Goal: Task Accomplishment & Management: Use online tool/utility

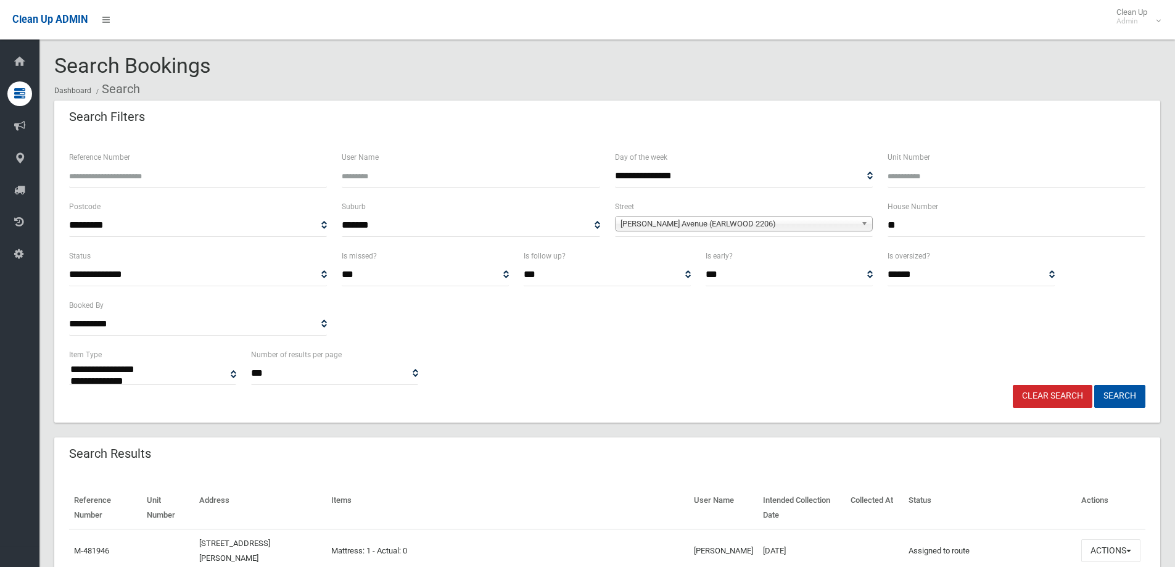
select select
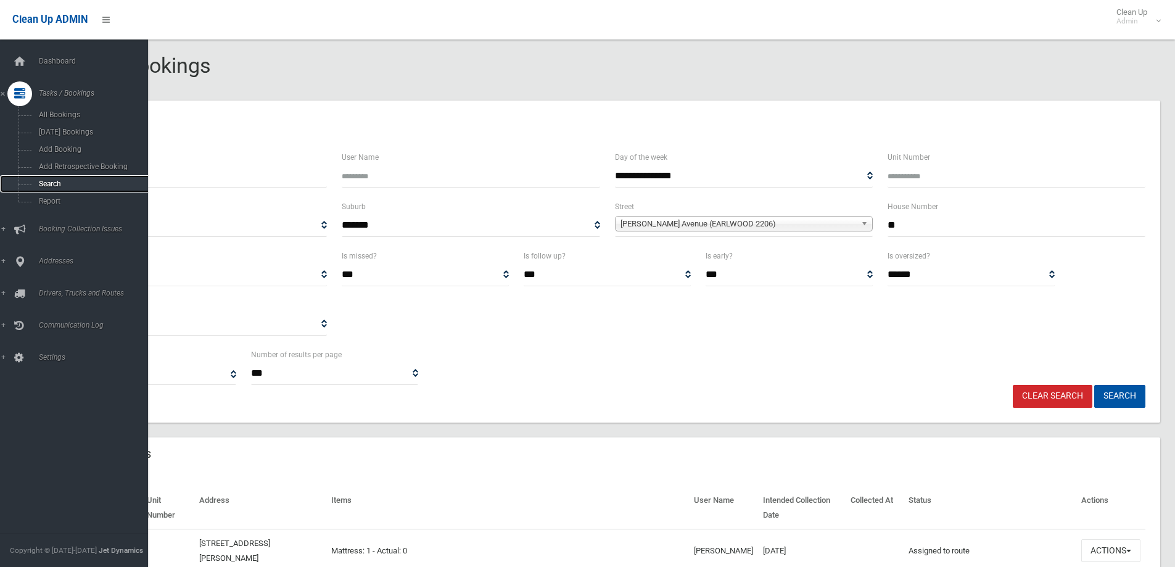
click at [42, 187] on span "Search" at bounding box center [91, 184] width 112 height 9
click at [43, 186] on span "Search" at bounding box center [91, 184] width 112 height 9
click at [49, 184] on span "Search" at bounding box center [91, 184] width 112 height 9
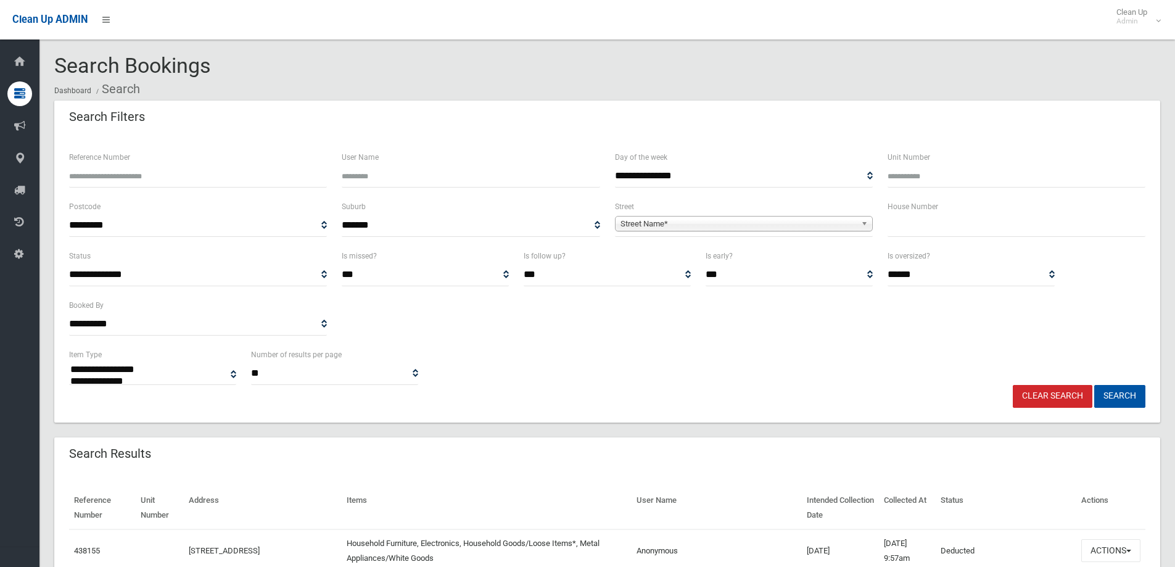
select select
click at [920, 229] on input "text" at bounding box center [1017, 225] width 258 height 23
type input "**"
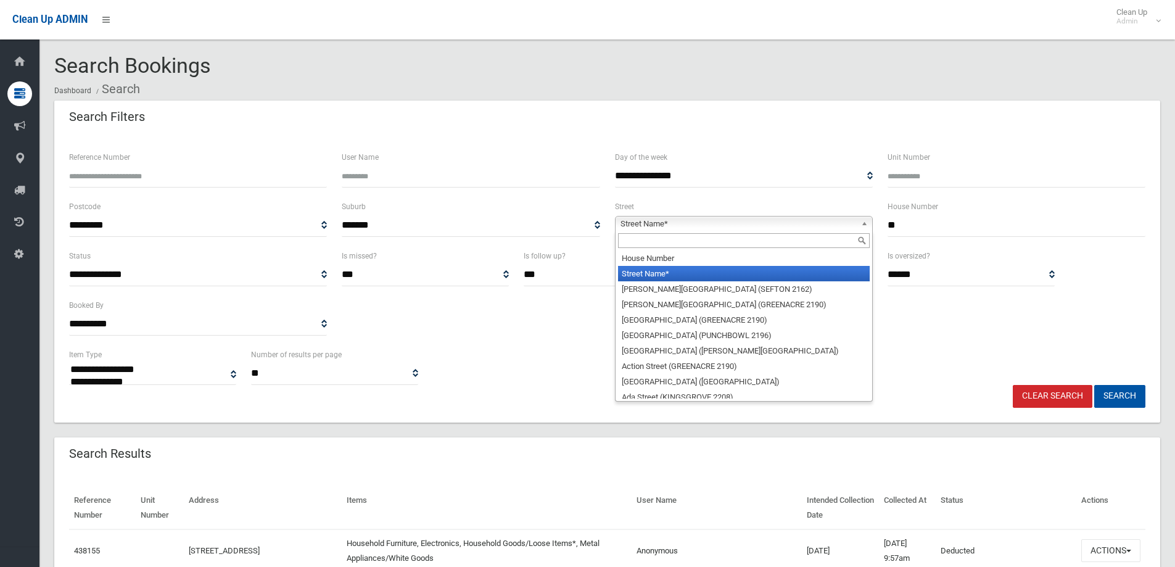
click at [643, 224] on span "Street Name*" at bounding box center [739, 224] width 236 height 15
click at [633, 239] on input "text" at bounding box center [744, 240] width 252 height 15
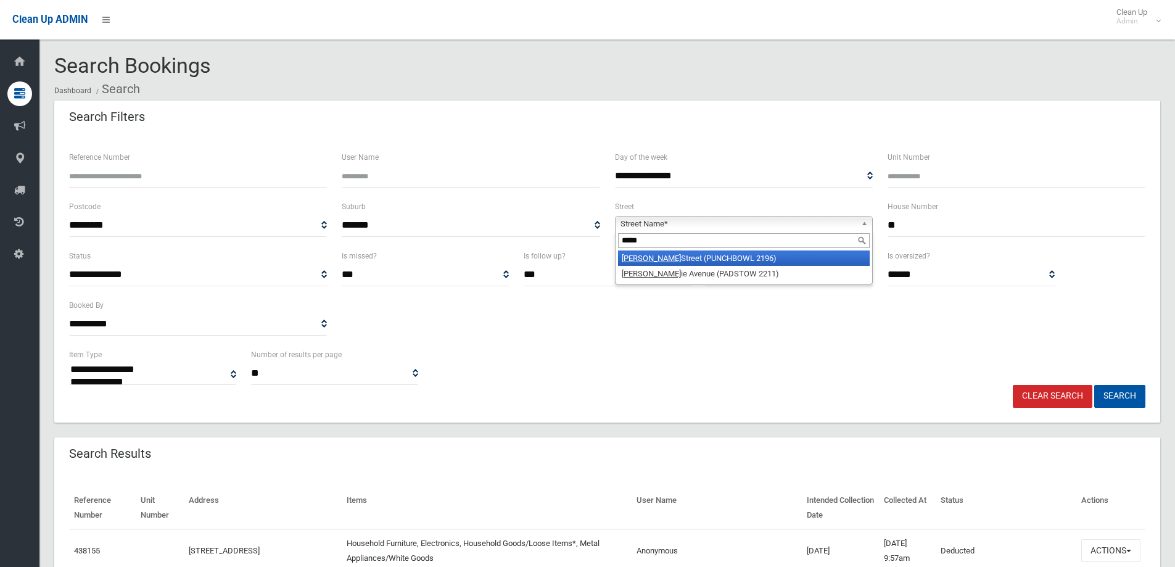
type input "*****"
click at [664, 255] on li "Craig Street (PUNCHBOWL 2196)" at bounding box center [744, 257] width 252 height 15
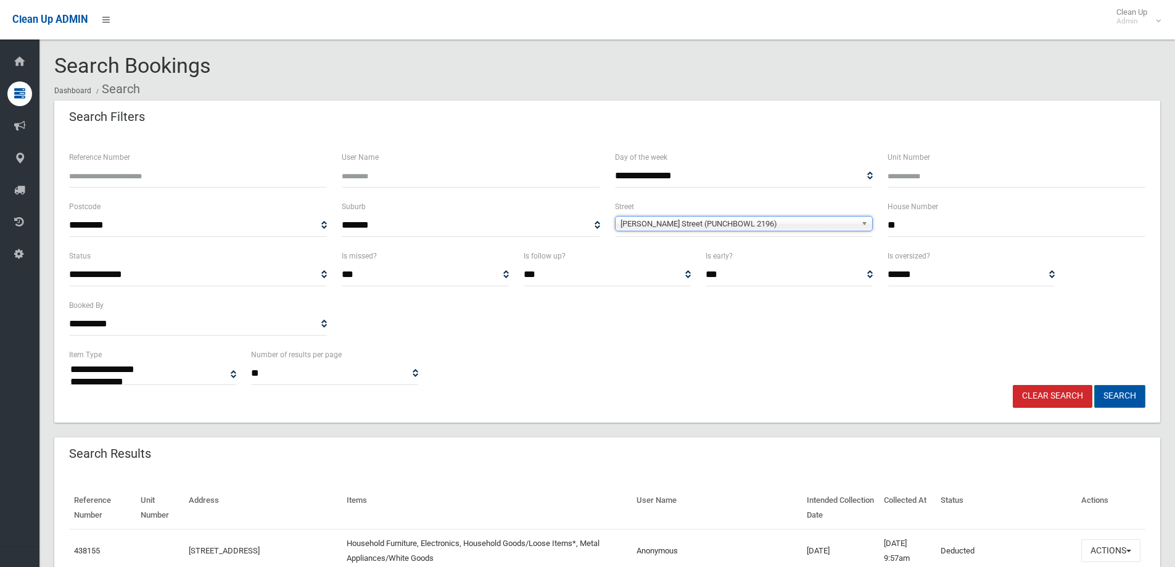
click at [1113, 396] on button "Search" at bounding box center [1119, 396] width 51 height 23
click at [1112, 395] on button "Search" at bounding box center [1119, 396] width 51 height 23
drag, startPoint x: 1112, startPoint y: 395, endPoint x: 1102, endPoint y: 389, distance: 12.0
click at [1110, 394] on button "Search" at bounding box center [1119, 396] width 51 height 23
click at [1114, 397] on button "Search" at bounding box center [1119, 396] width 51 height 23
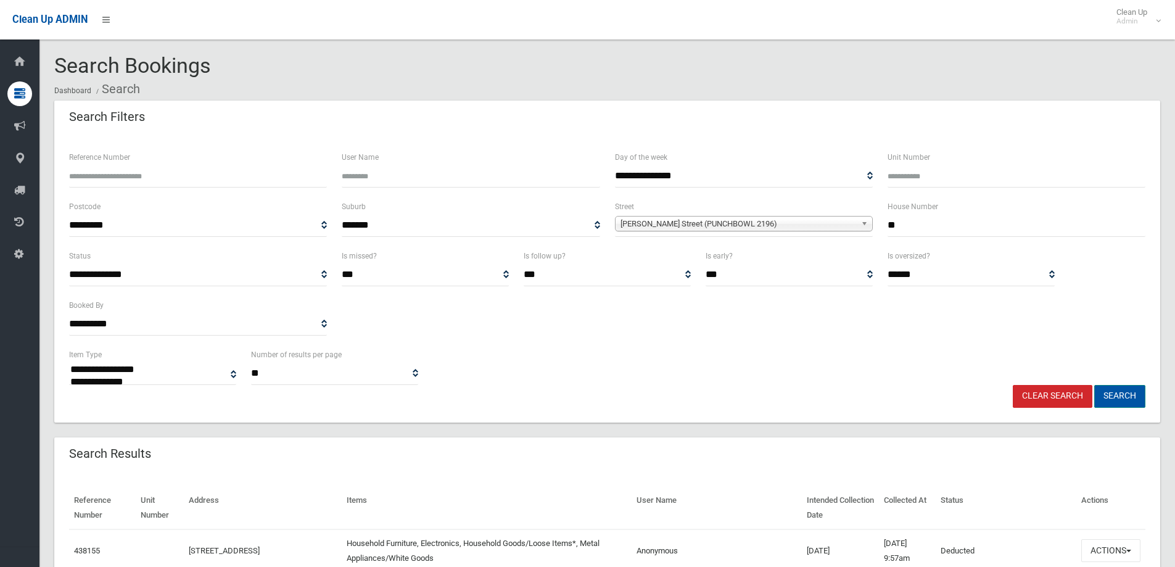
click at [1114, 397] on button "Search" at bounding box center [1119, 396] width 51 height 23
click at [1118, 394] on button "Search" at bounding box center [1119, 396] width 51 height 23
click at [1121, 394] on button "Search" at bounding box center [1119, 396] width 51 height 23
click at [1121, 397] on button "Search" at bounding box center [1119, 396] width 51 height 23
click at [1123, 395] on button "Search" at bounding box center [1119, 396] width 51 height 23
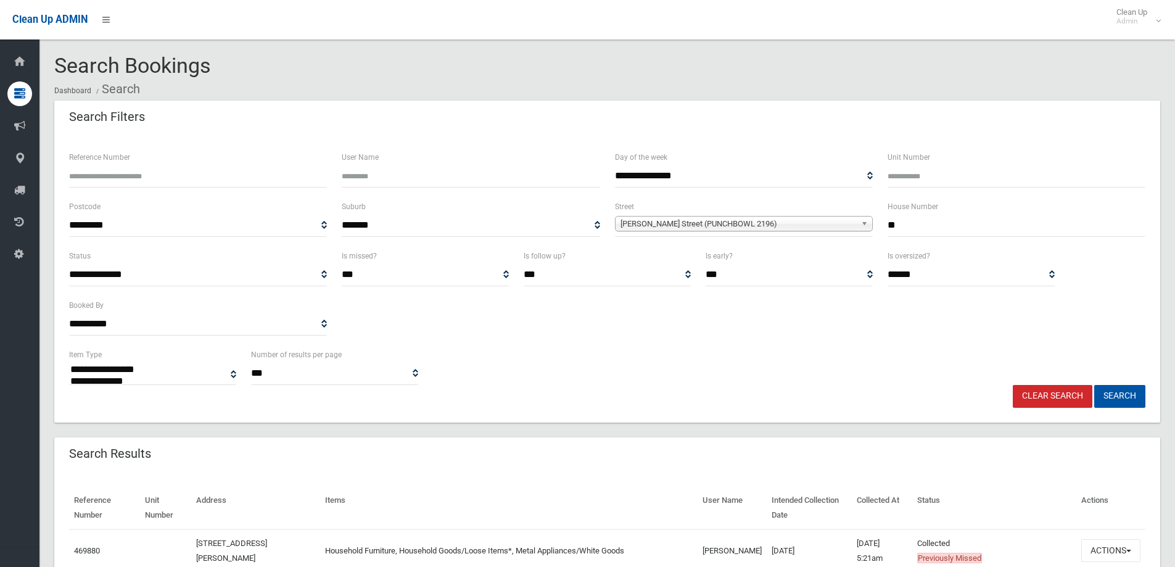
select select
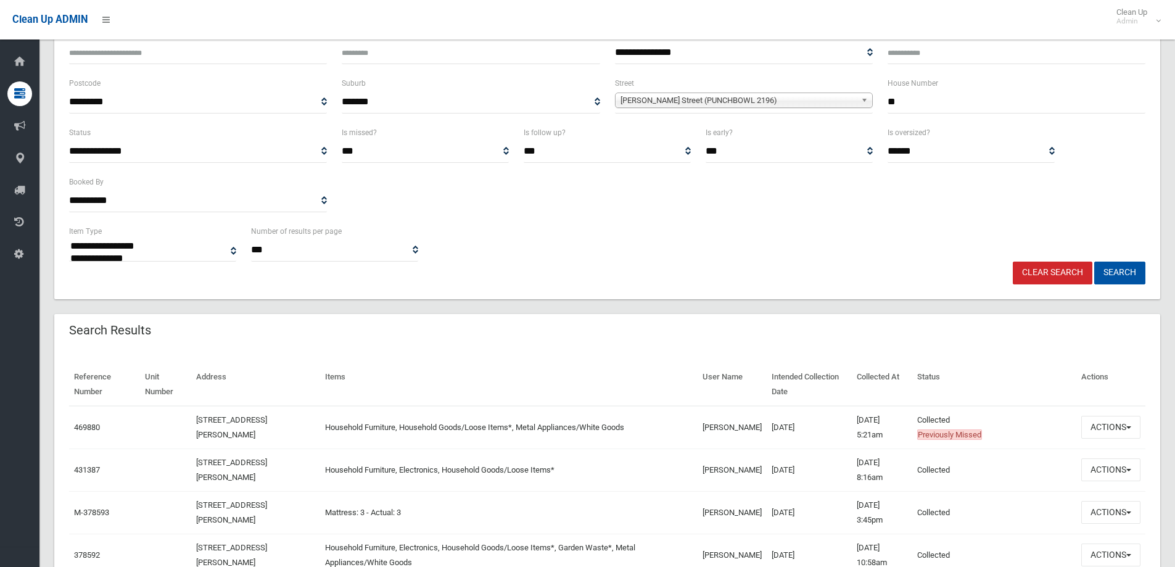
scroll to position [185, 0]
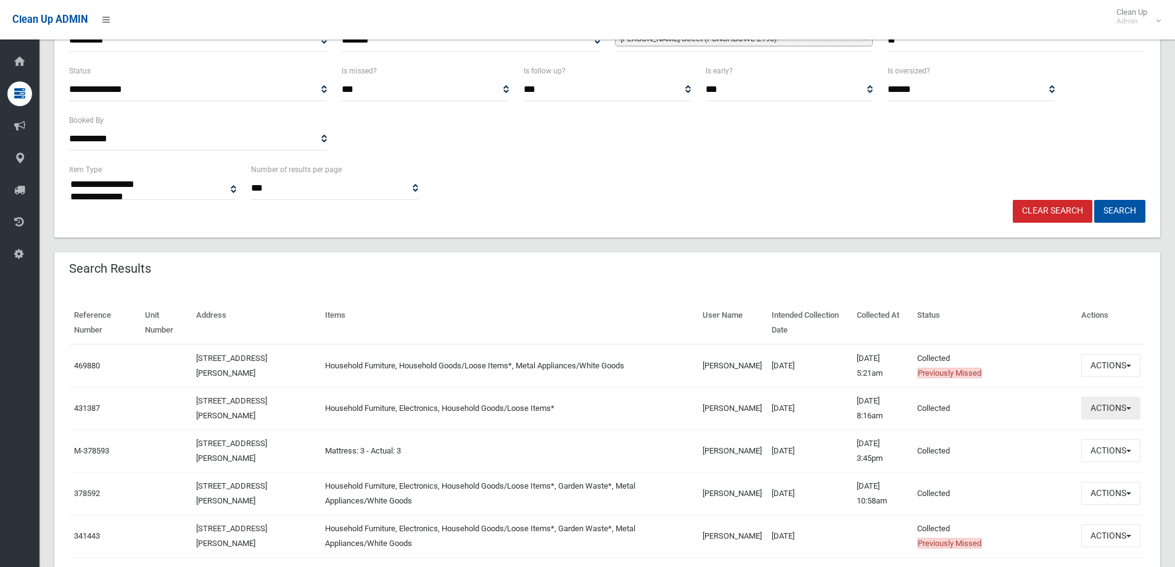
click at [1102, 410] on button "Actions" at bounding box center [1110, 408] width 59 height 23
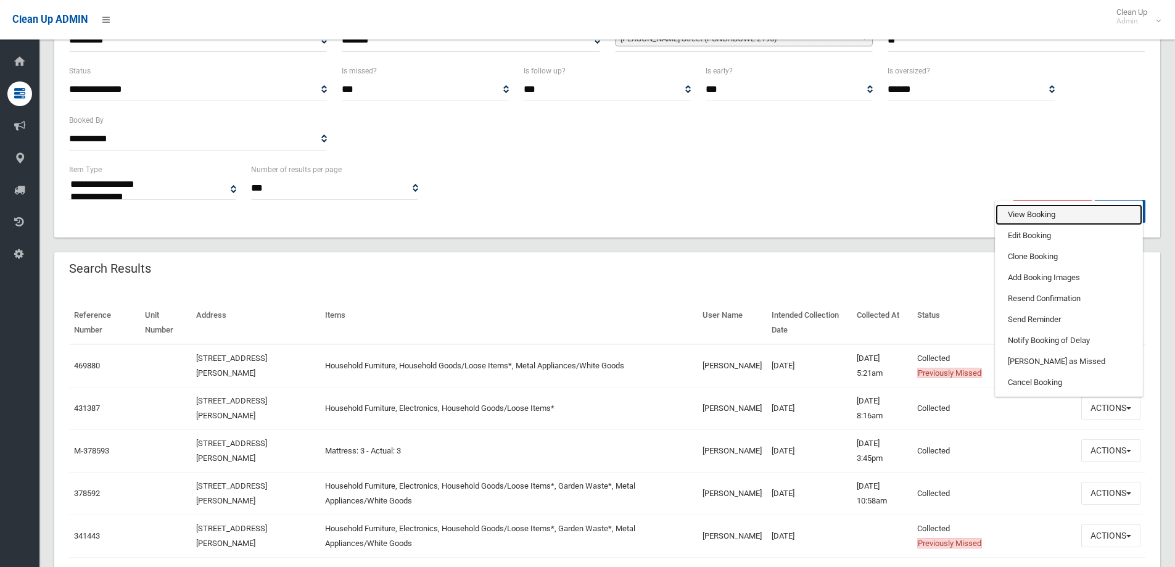
click at [1022, 215] on link "View Booking" at bounding box center [1069, 214] width 147 height 21
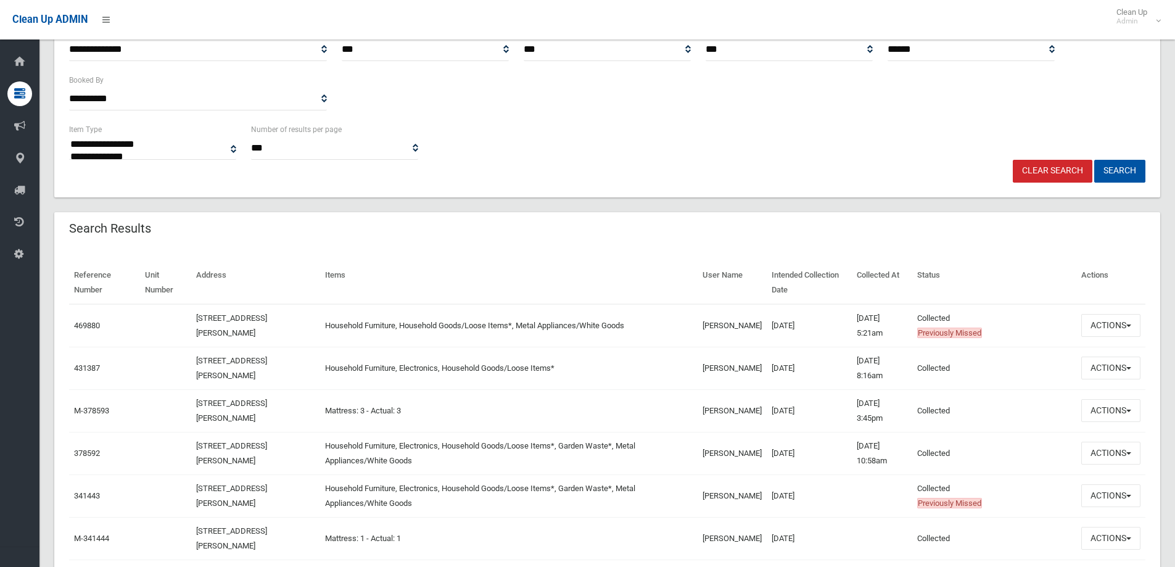
scroll to position [247, 0]
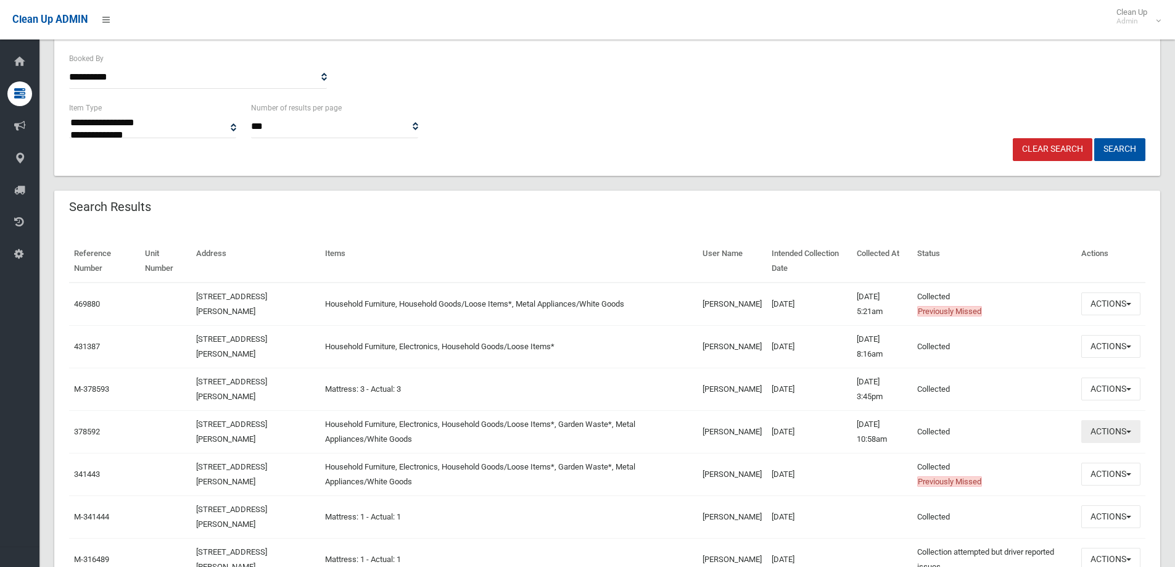
click at [1101, 429] on button "Actions" at bounding box center [1110, 431] width 59 height 23
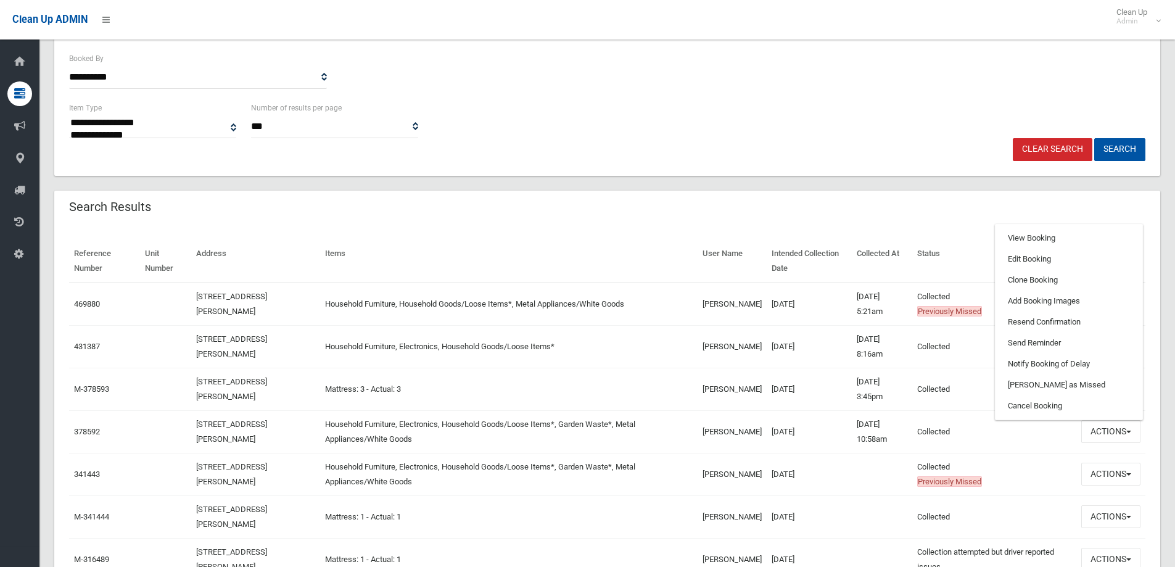
click at [494, 381] on td "Mattress: 3 - Actual: 3" at bounding box center [509, 389] width 378 height 43
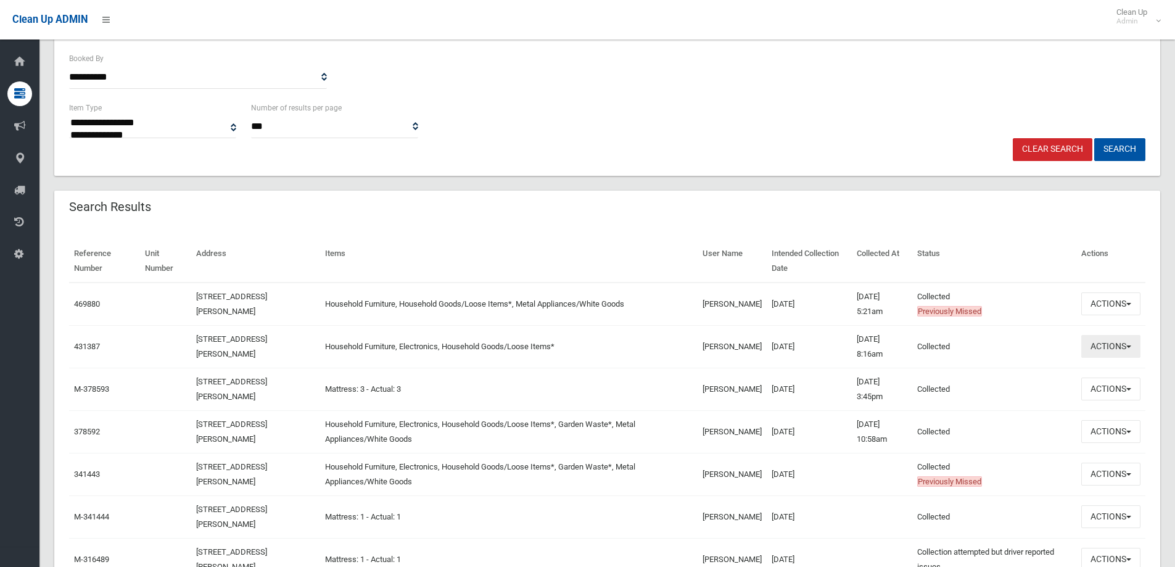
click at [1108, 347] on button "Actions" at bounding box center [1110, 346] width 59 height 23
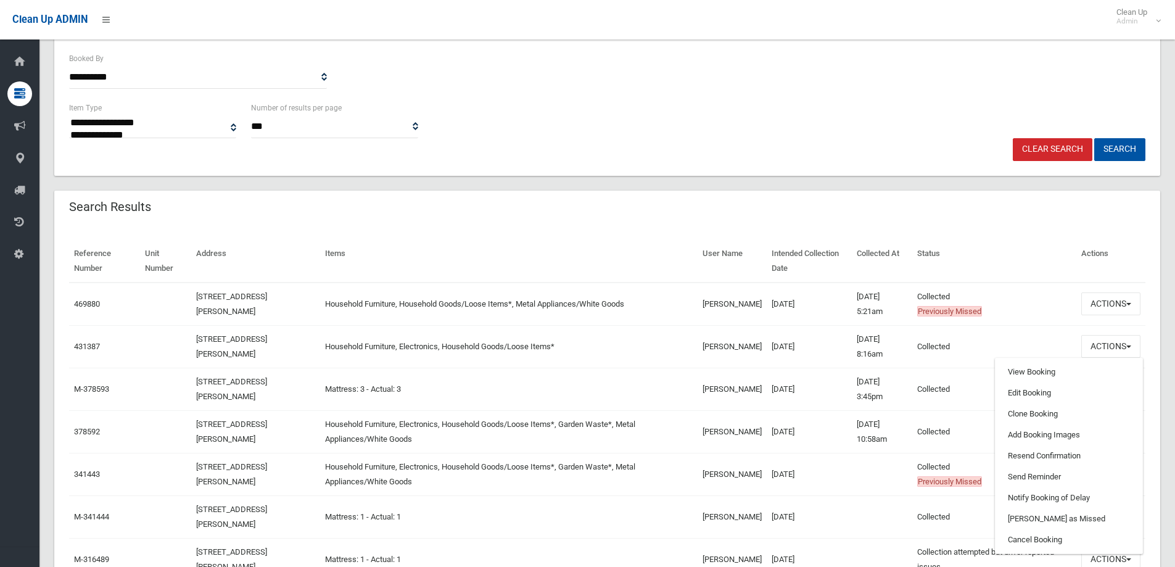
click at [613, 344] on td "Household Furniture, Electronics, Household Goods/Loose Items*" at bounding box center [509, 346] width 378 height 43
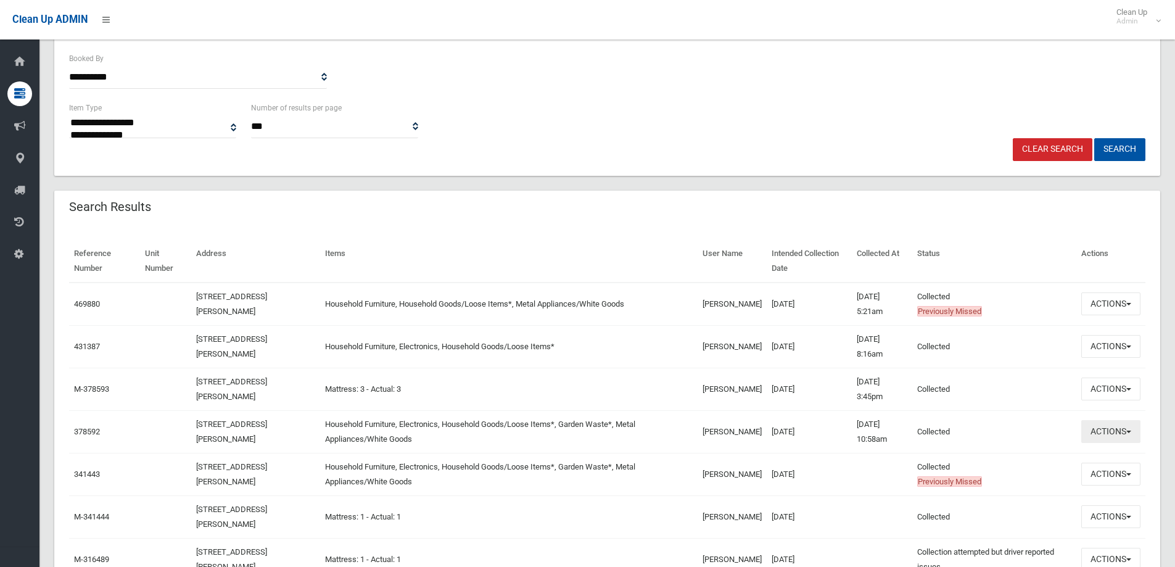
click at [1116, 435] on button "Actions" at bounding box center [1110, 431] width 59 height 23
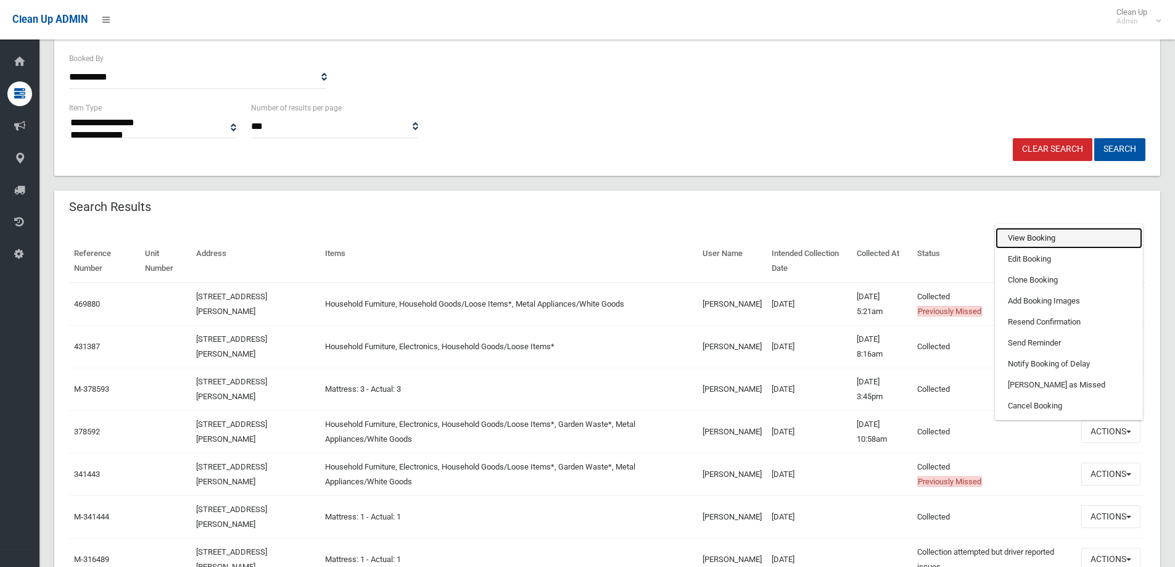
click at [1029, 236] on link "View Booking" at bounding box center [1069, 238] width 147 height 21
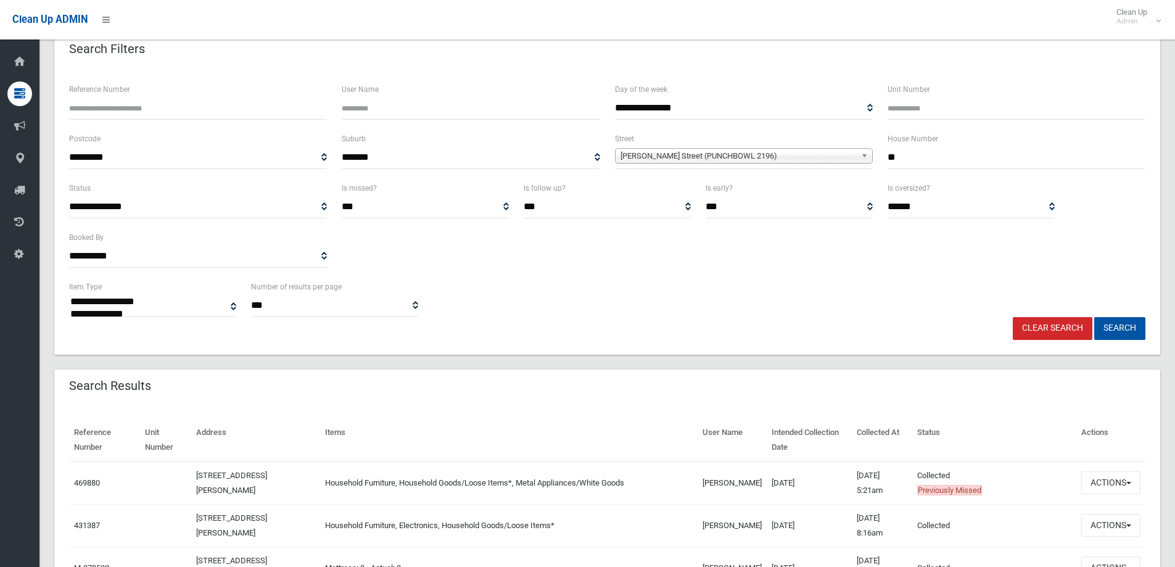
scroll to position [0, 0]
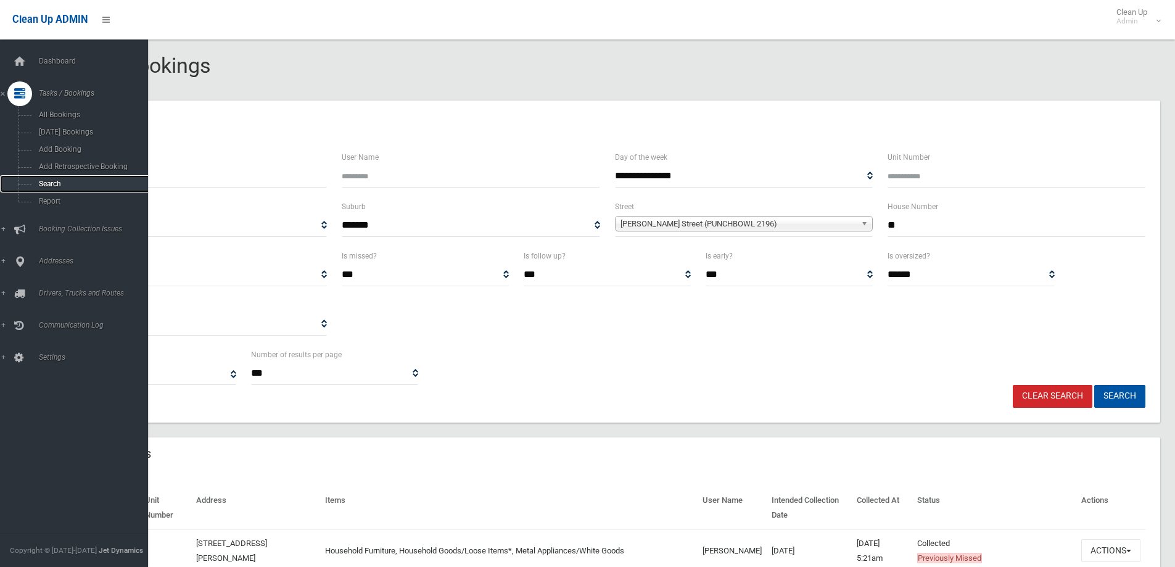
click at [47, 183] on span "Search" at bounding box center [91, 184] width 112 height 9
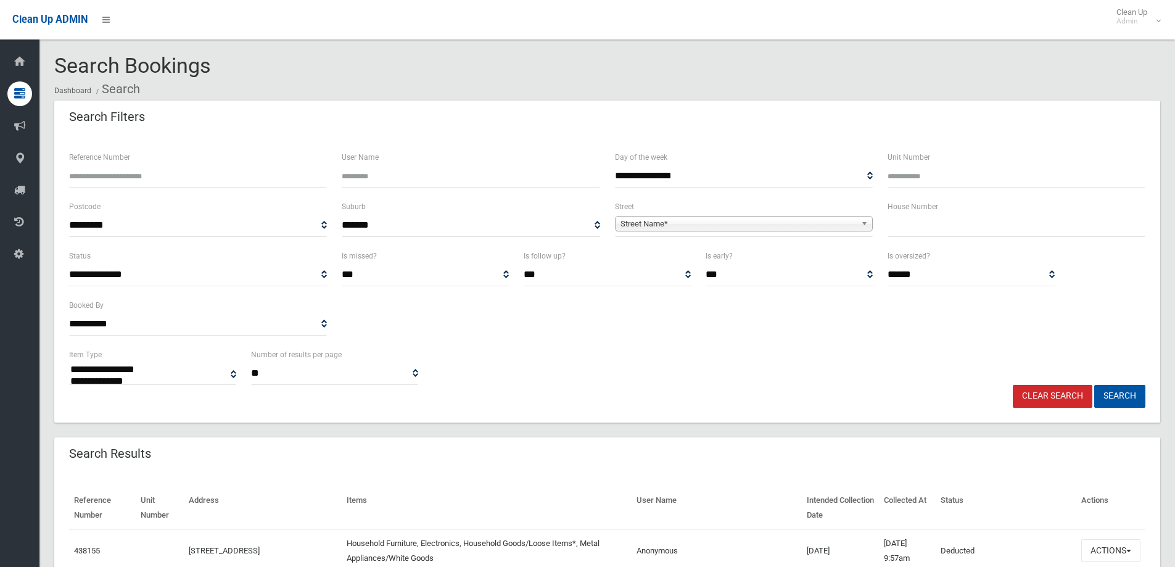
select select
click at [904, 225] on input "text" at bounding box center [1017, 225] width 258 height 23
type input "**"
drag, startPoint x: 603, startPoint y: 213, endPoint x: 639, endPoint y: 228, distance: 38.7
click at [602, 213] on div "**********" at bounding box center [470, 223] width 273 height 49
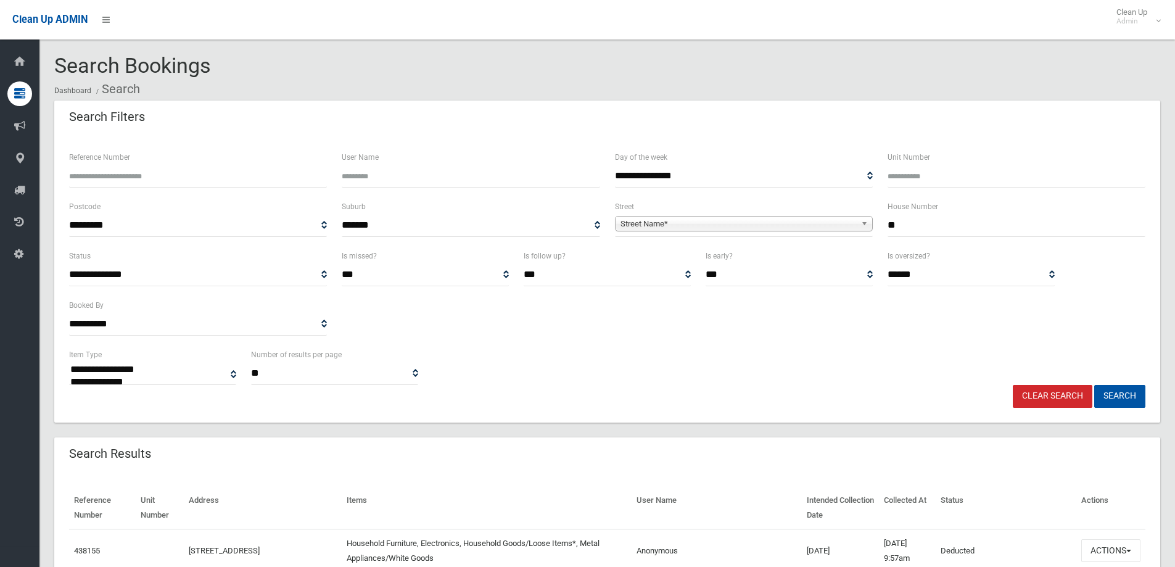
click at [645, 223] on span "Street Name*" at bounding box center [739, 224] width 236 height 15
type input "******"
click at [661, 256] on li "Burley Road (PADSTOW 2211)" at bounding box center [744, 257] width 252 height 15
click at [1117, 395] on button "Search" at bounding box center [1119, 396] width 51 height 23
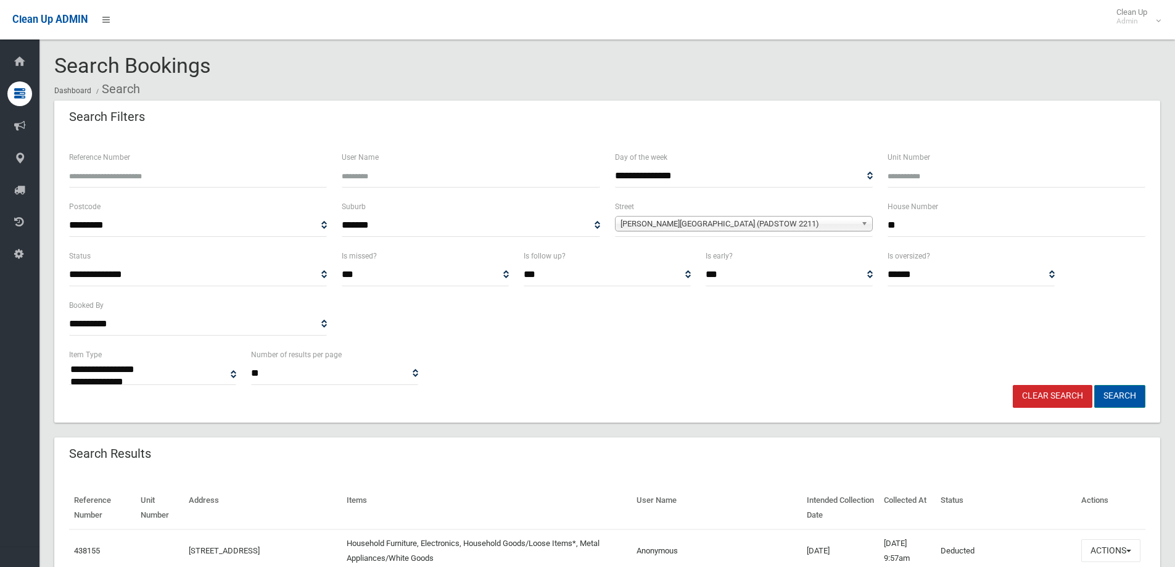
click at [1117, 395] on button "Search" at bounding box center [1119, 396] width 51 height 23
click at [1119, 397] on button "Search" at bounding box center [1119, 396] width 51 height 23
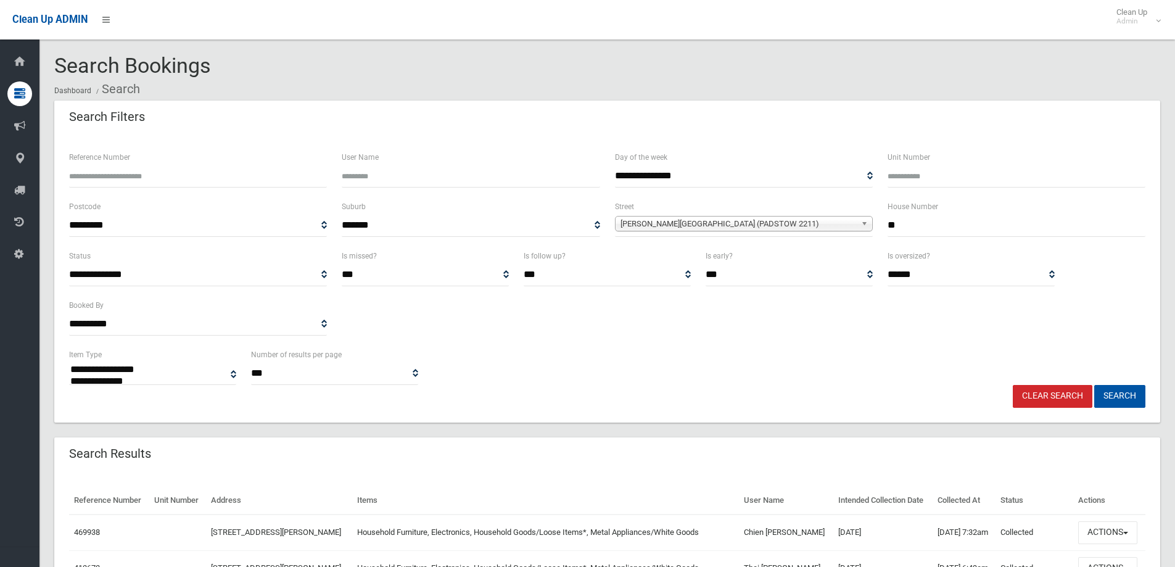
select select
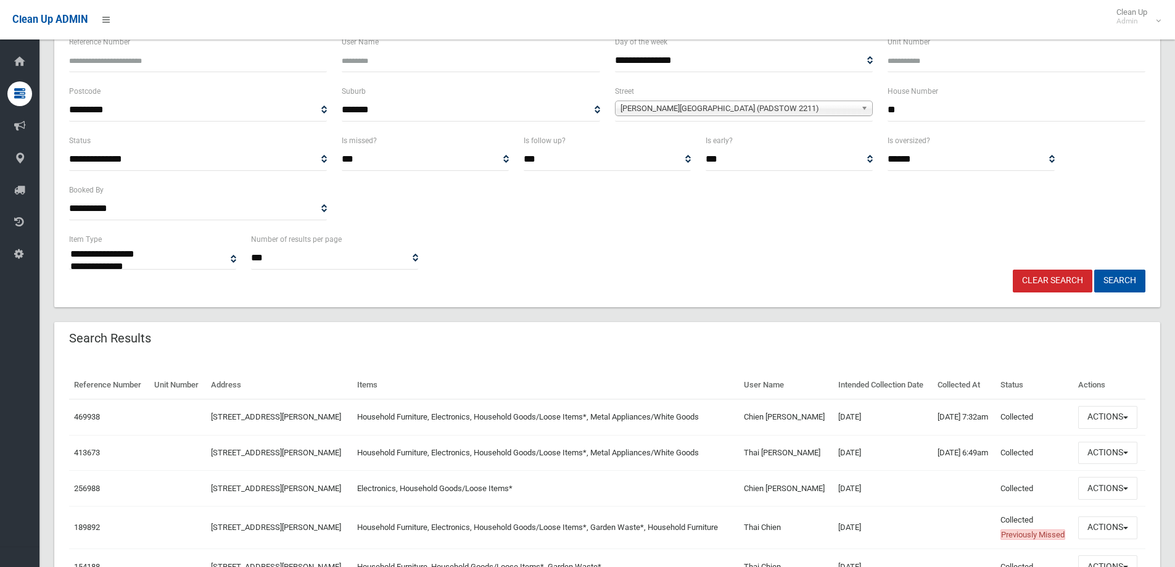
scroll to position [123, 0]
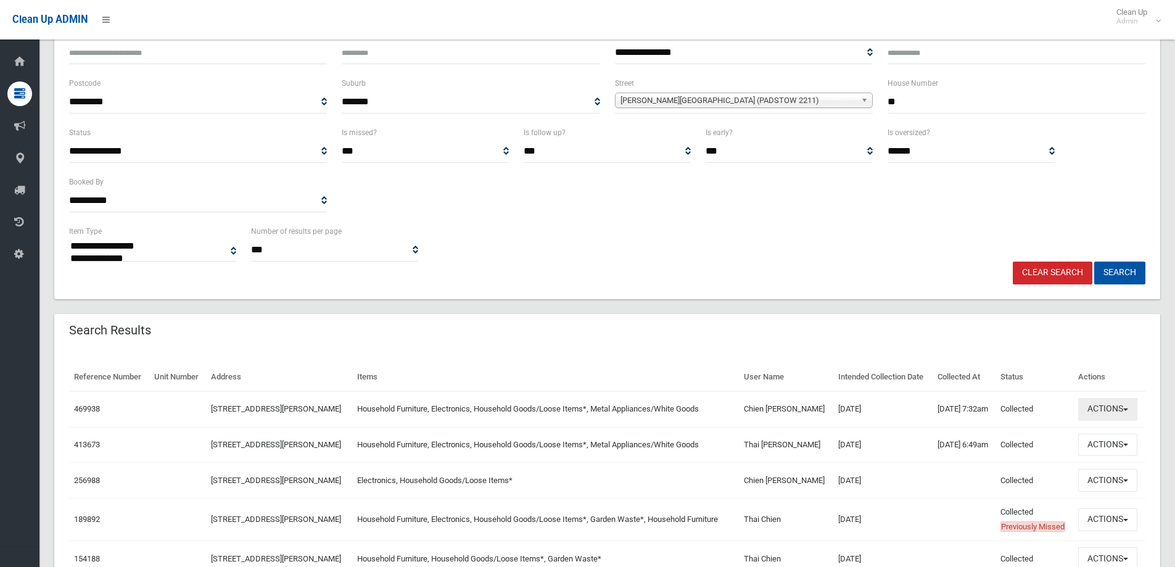
click at [1107, 412] on button "Actions" at bounding box center [1107, 409] width 59 height 23
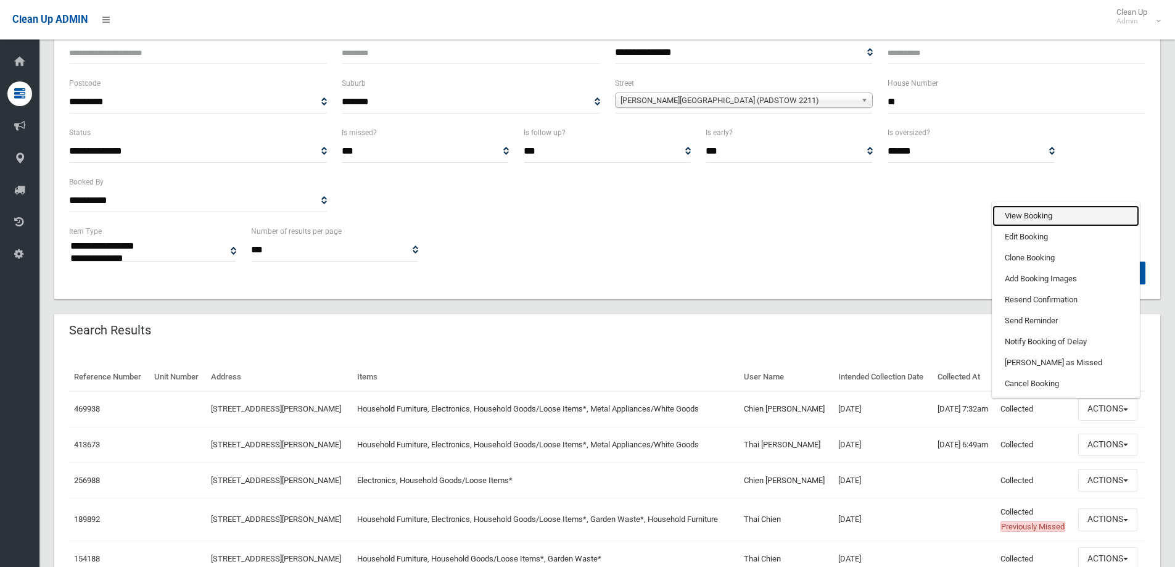
click at [1020, 215] on link "View Booking" at bounding box center [1066, 215] width 147 height 21
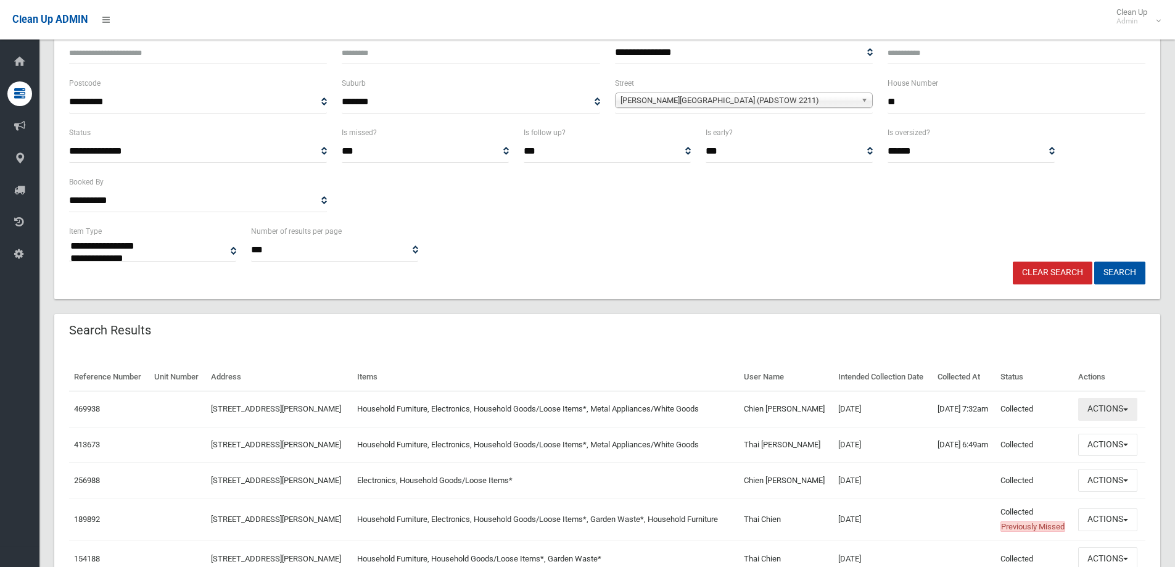
click at [1099, 405] on button "Actions" at bounding box center [1107, 409] width 59 height 23
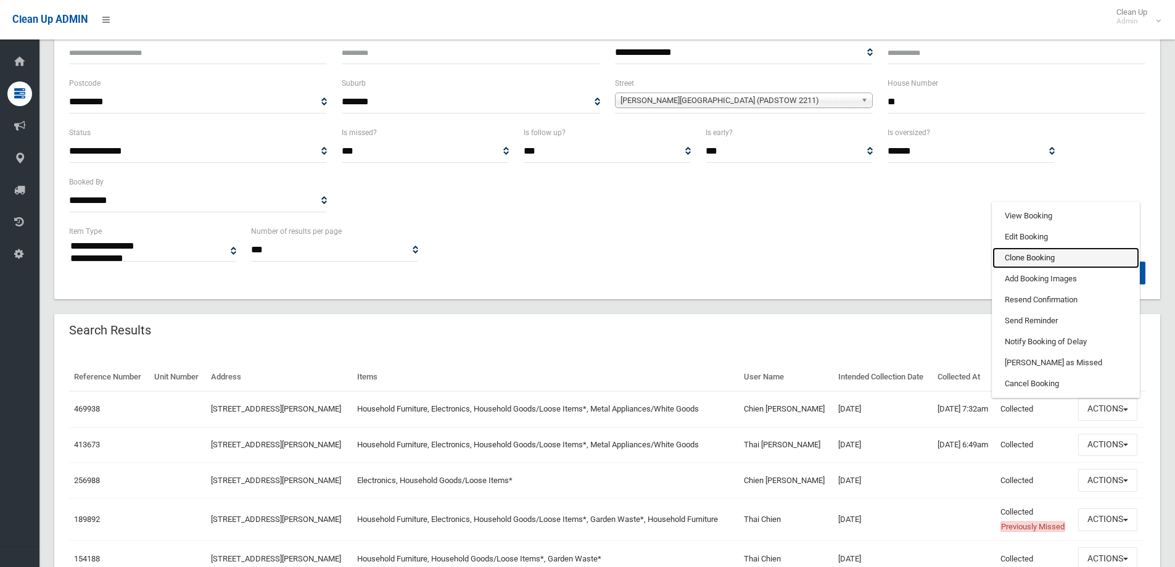
click at [1028, 255] on link "Clone Booking" at bounding box center [1066, 257] width 147 height 21
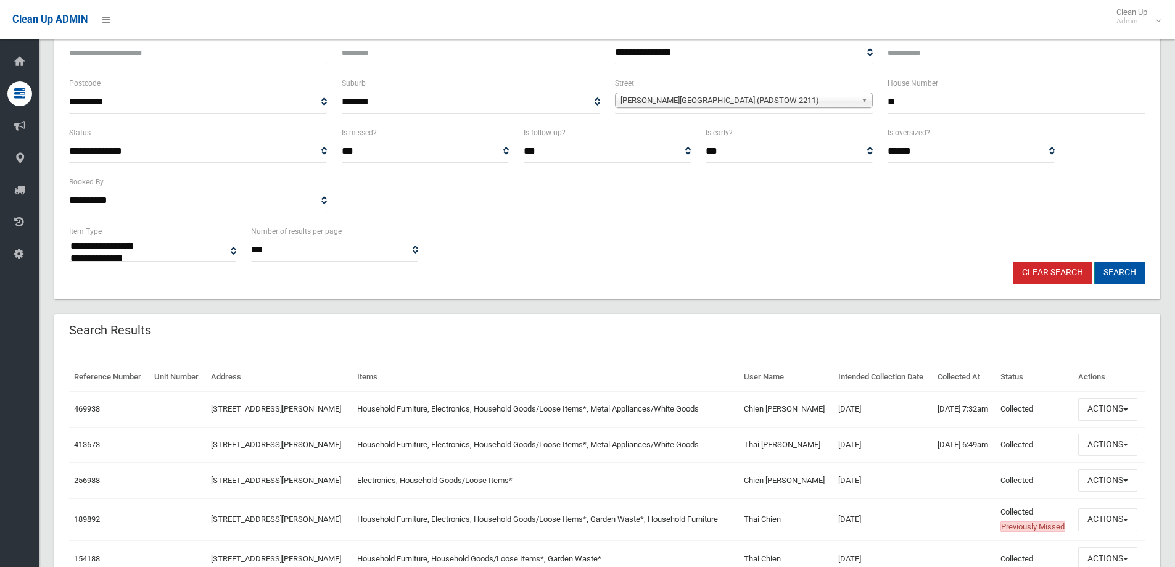
click at [1117, 269] on button "Search" at bounding box center [1119, 273] width 51 height 23
click at [1120, 271] on button "Search" at bounding box center [1119, 273] width 51 height 23
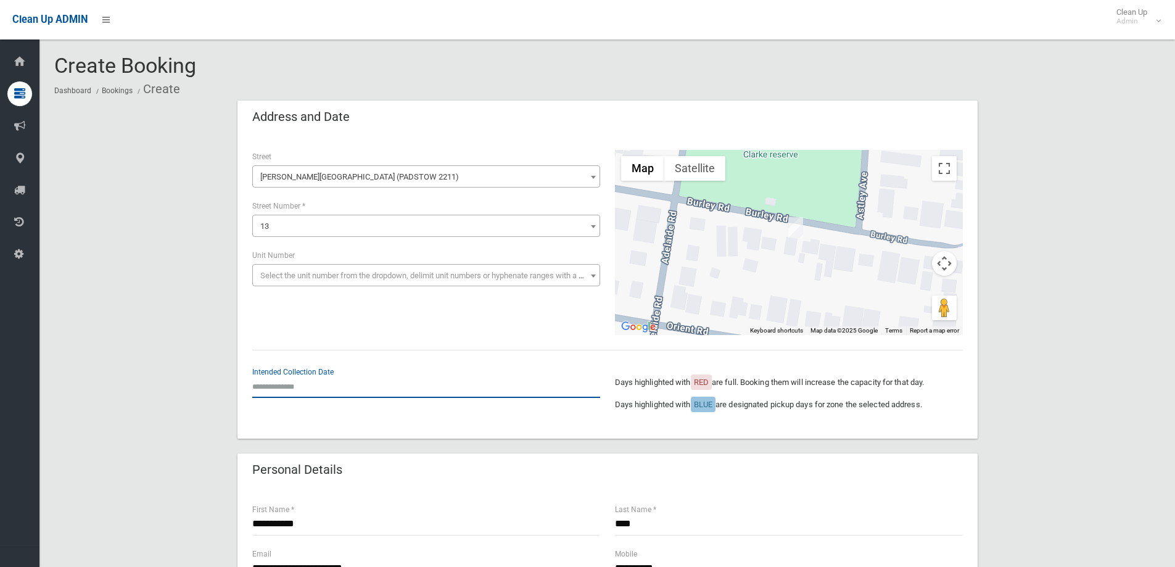
click at [269, 385] on input "text" at bounding box center [426, 386] width 348 height 23
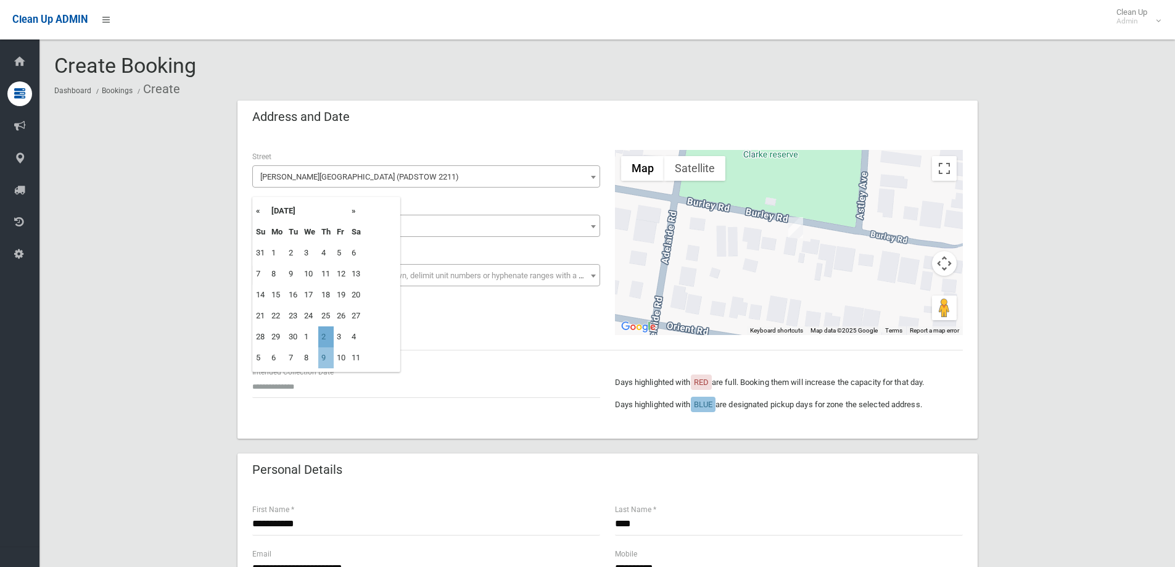
click at [327, 334] on td "2" at bounding box center [325, 336] width 15 height 21
type input "**********"
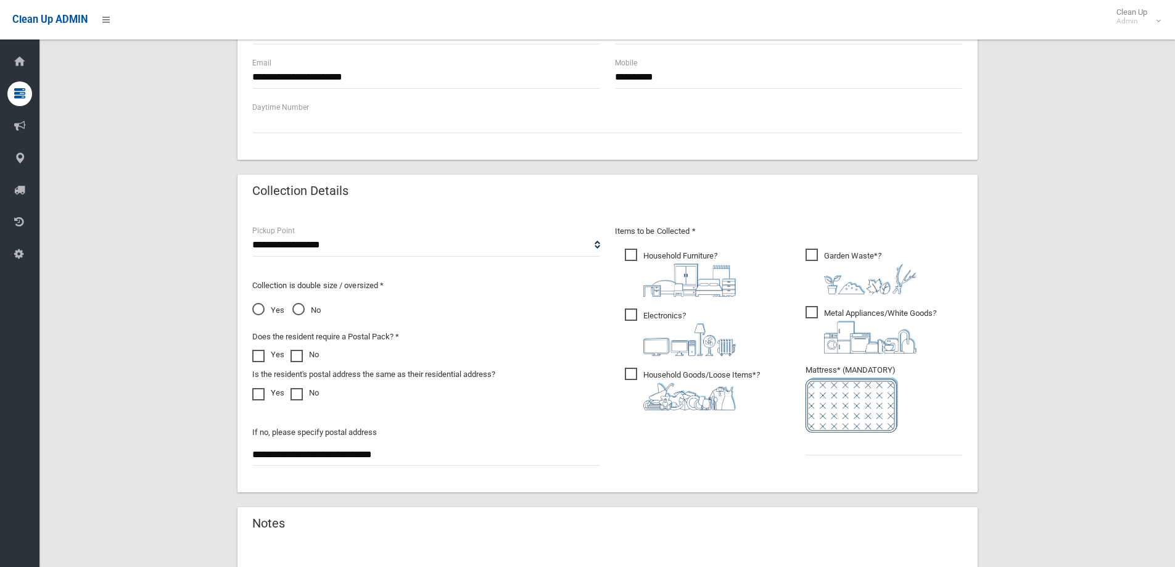
scroll to position [654, 0]
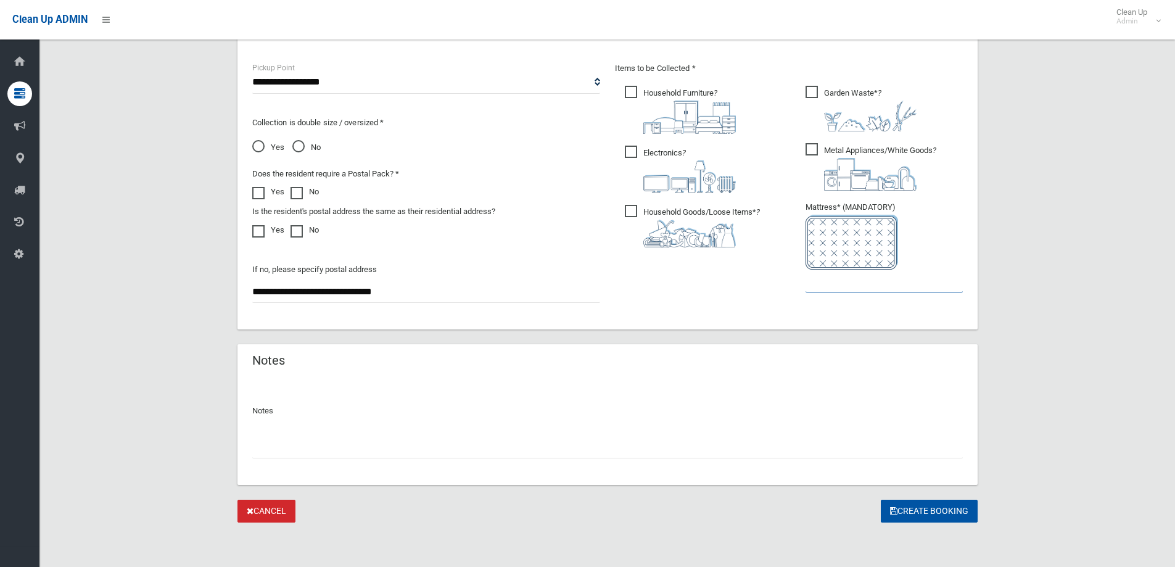
click at [848, 279] on input "text" at bounding box center [884, 281] width 157 height 23
type input "*"
drag, startPoint x: 943, startPoint y: 510, endPoint x: 933, endPoint y: 503, distance: 12.5
click at [936, 506] on button "Create Booking" at bounding box center [929, 511] width 97 height 23
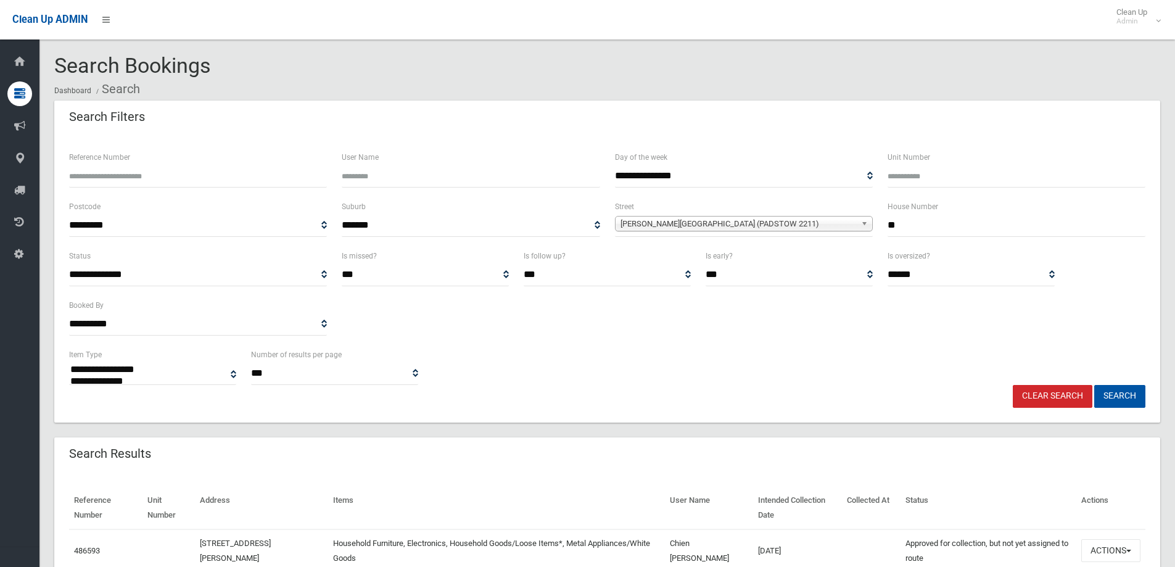
select select
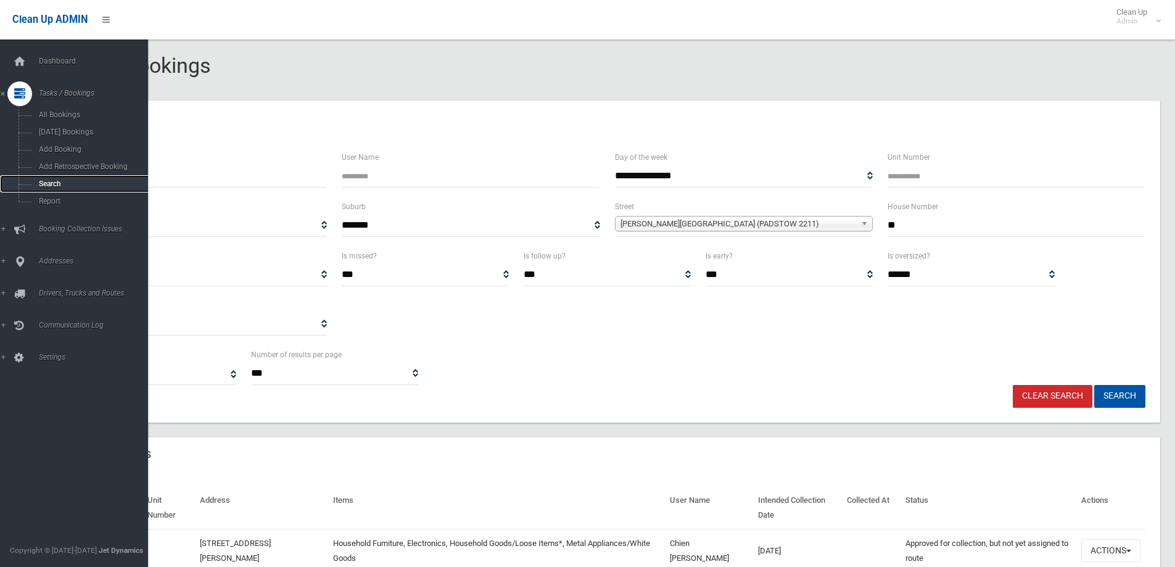
click at [42, 182] on span "Search" at bounding box center [91, 184] width 112 height 9
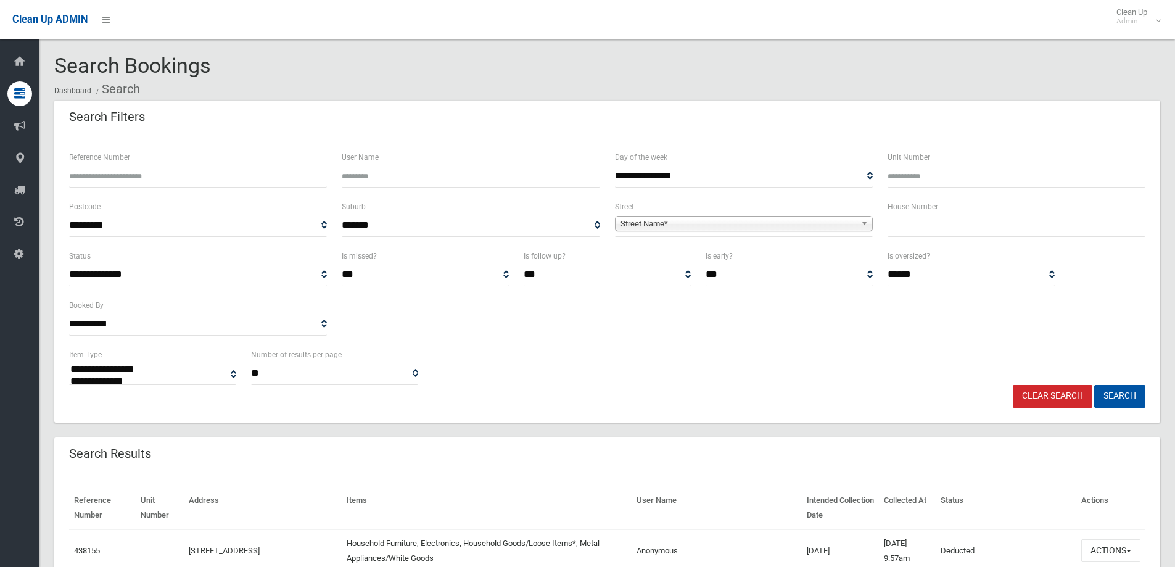
select select
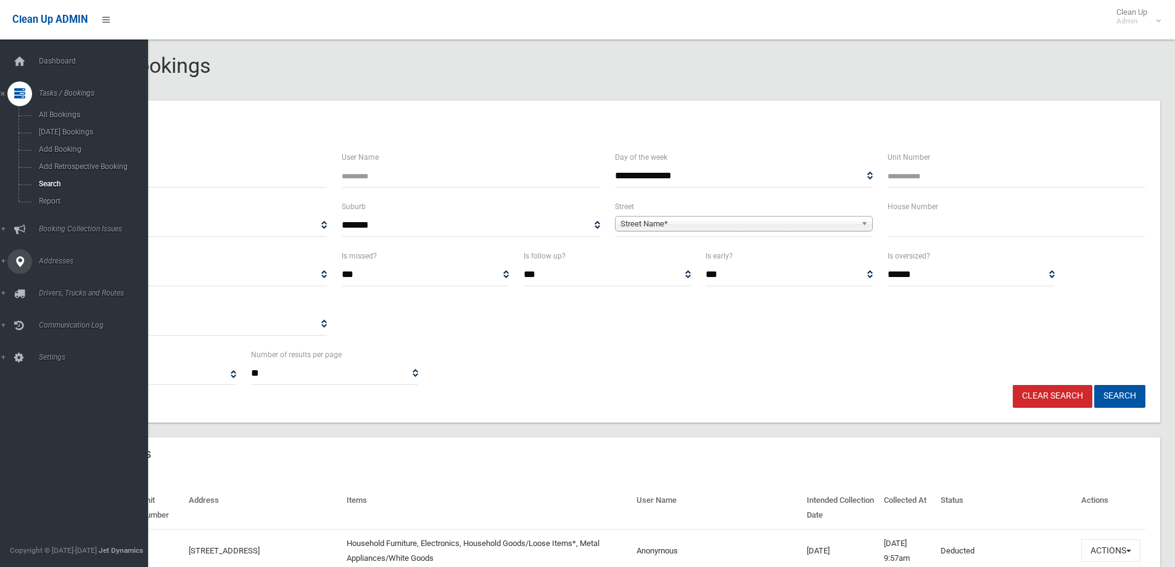
click at [48, 258] on span "Addresses" at bounding box center [96, 261] width 122 height 9
click at [54, 175] on span "All Addresses" at bounding box center [91, 179] width 112 height 9
click at [60, 178] on span "All Addresses" at bounding box center [91, 179] width 112 height 9
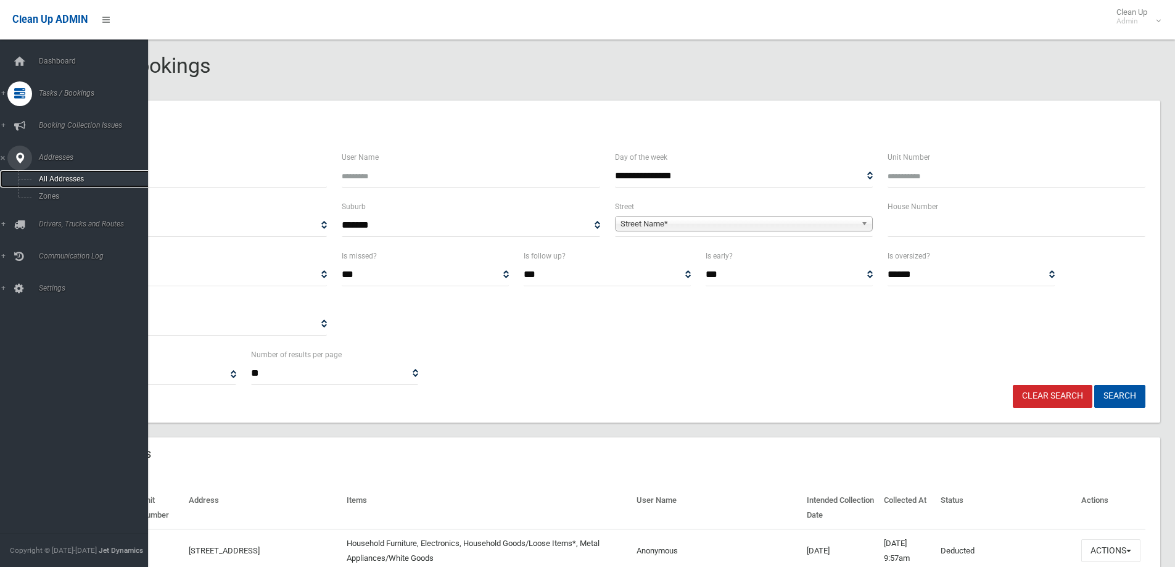
click at [54, 177] on span "All Addresses" at bounding box center [91, 179] width 112 height 9
click at [43, 176] on span "All Addresses" at bounding box center [91, 179] width 112 height 9
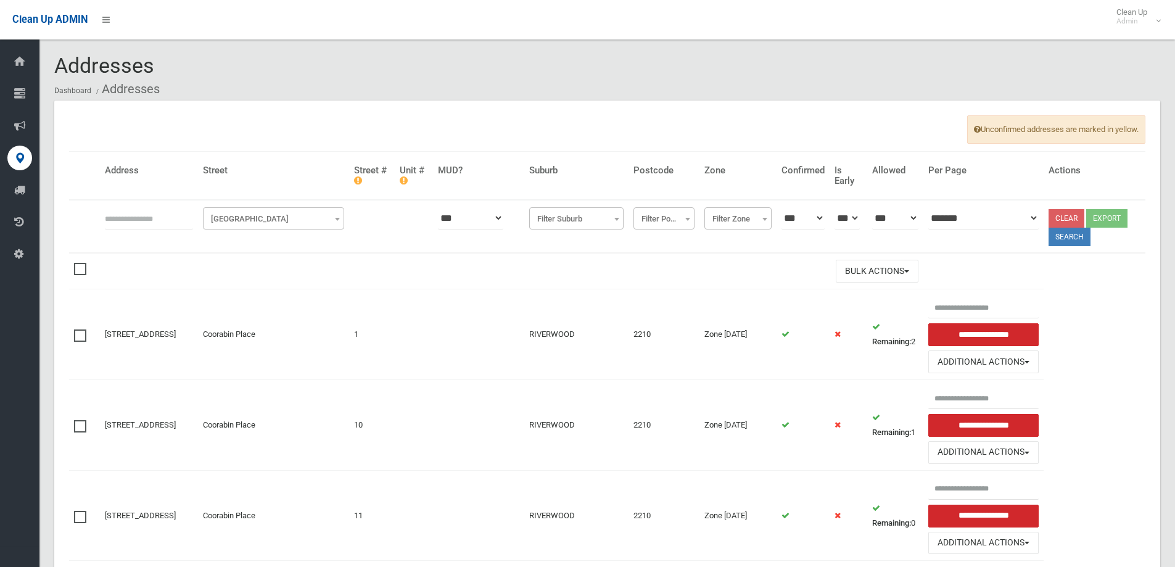
click at [107, 220] on input "text" at bounding box center [149, 218] width 88 height 23
type input "***"
click at [257, 223] on span "[GEOGRAPHIC_DATA]" at bounding box center [273, 218] width 135 height 17
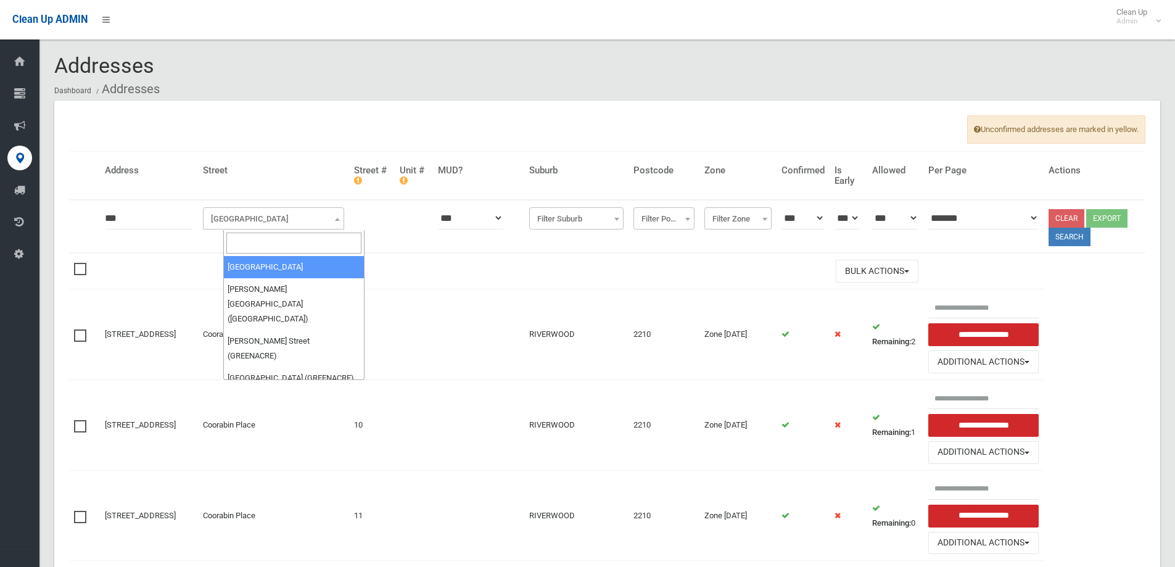
click at [242, 241] on input "search" at bounding box center [293, 243] width 135 height 21
type input "**********"
select select "****"
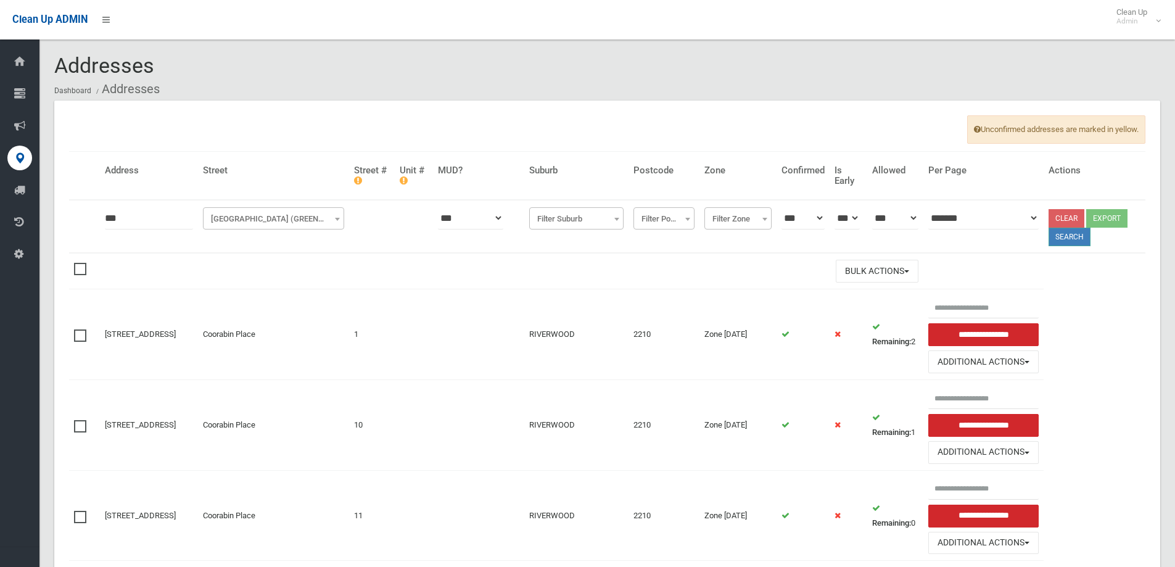
click at [1068, 236] on button "Search" at bounding box center [1070, 237] width 42 height 19
click at [1073, 237] on button "Search" at bounding box center [1070, 237] width 42 height 19
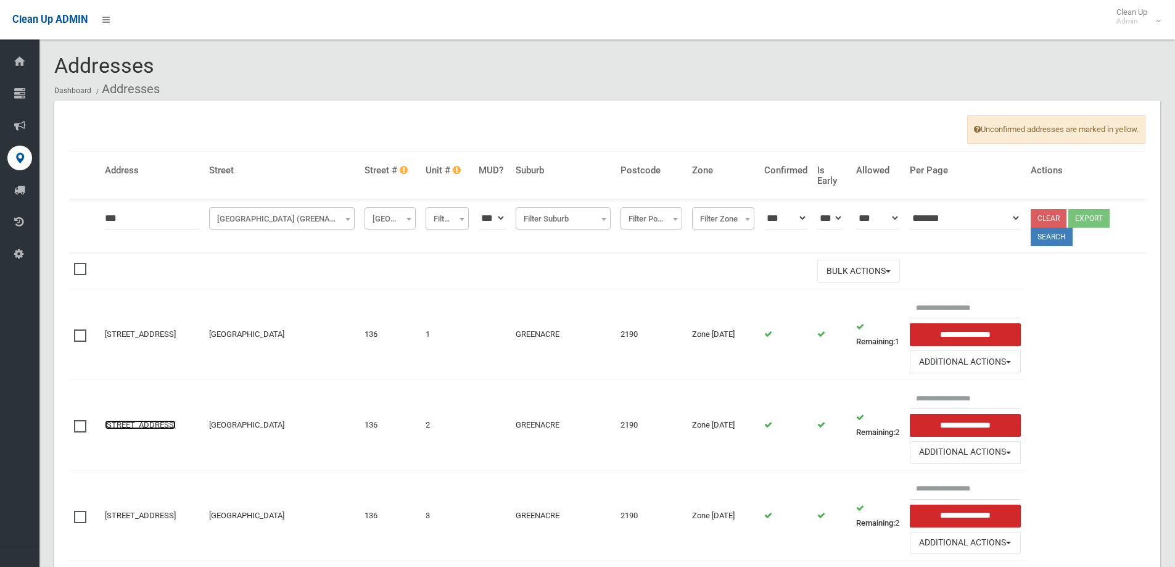
click at [133, 420] on link "[STREET_ADDRESS]" at bounding box center [140, 424] width 71 height 9
click at [128, 420] on link "[STREET_ADDRESS]" at bounding box center [140, 424] width 71 height 9
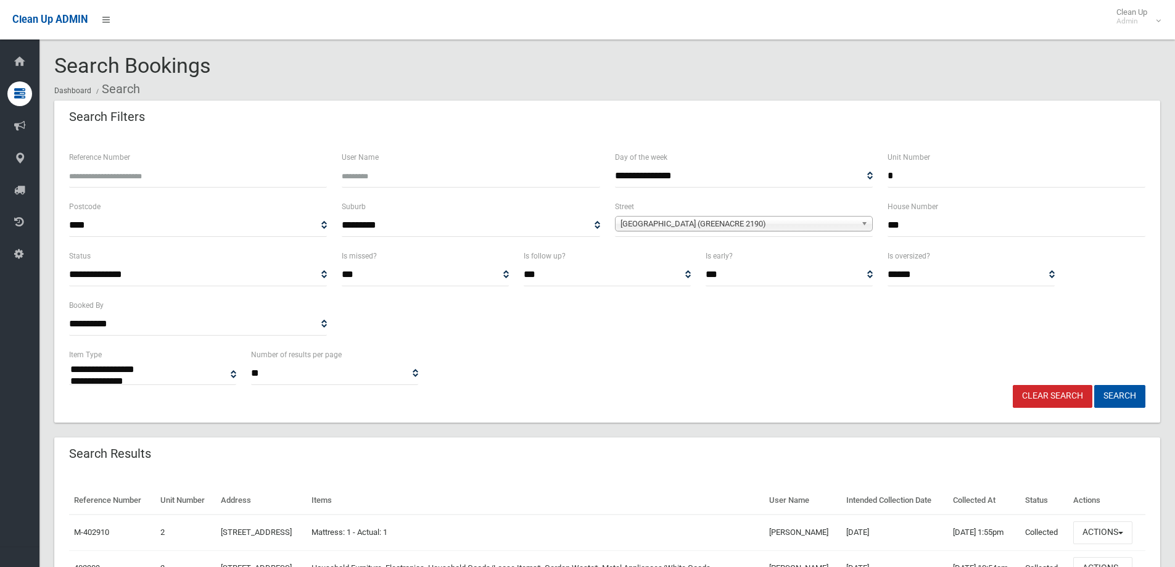
select select
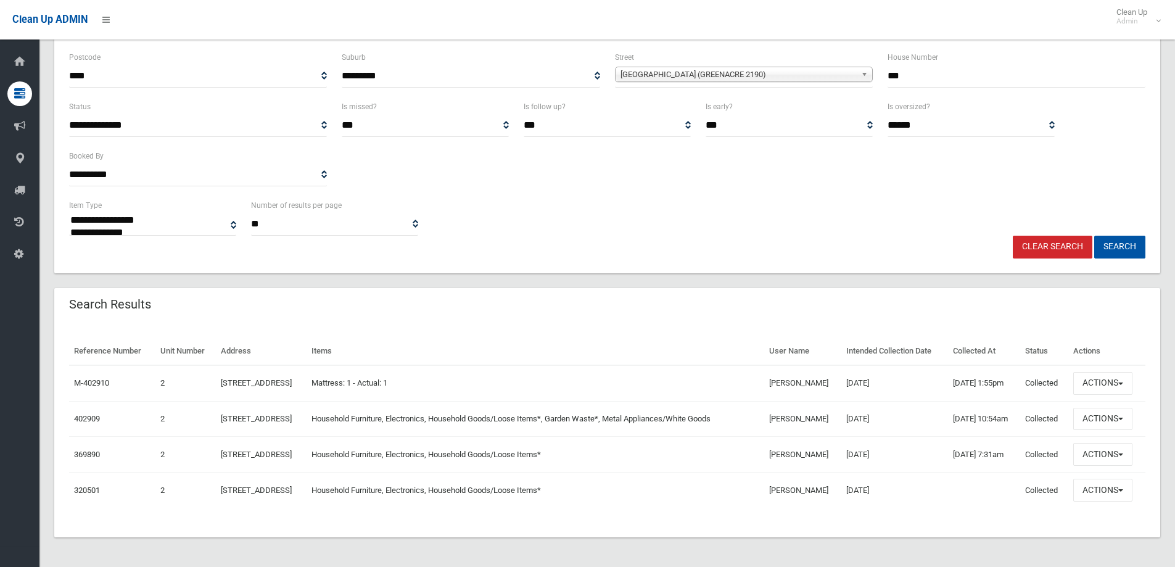
scroll to position [192, 0]
click at [1104, 408] on button "Actions" at bounding box center [1102, 419] width 59 height 23
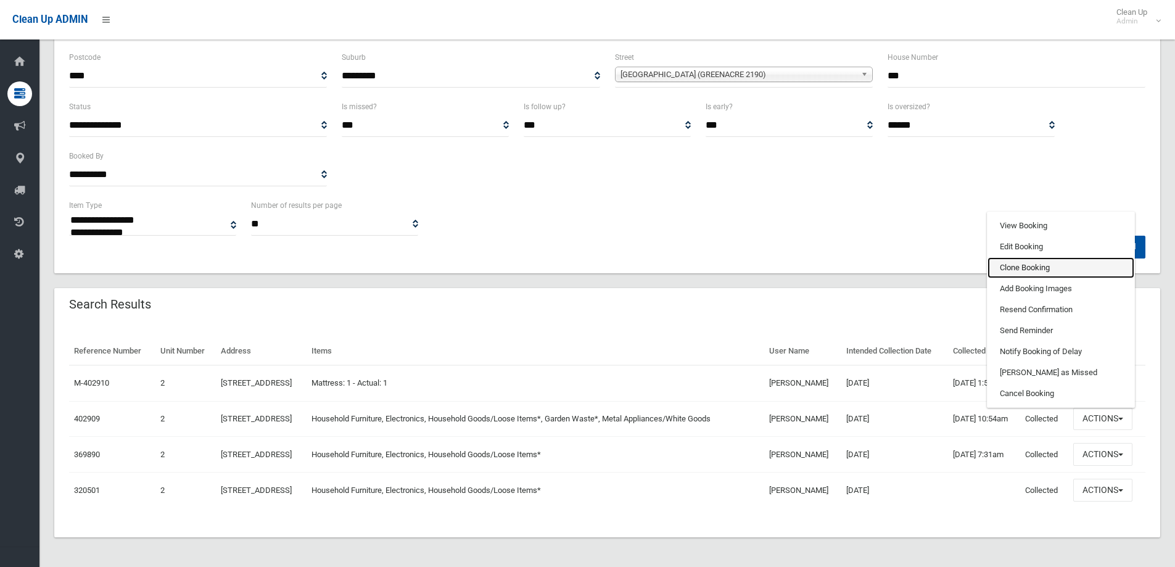
click at [1020, 257] on link "Clone Booking" at bounding box center [1061, 267] width 147 height 21
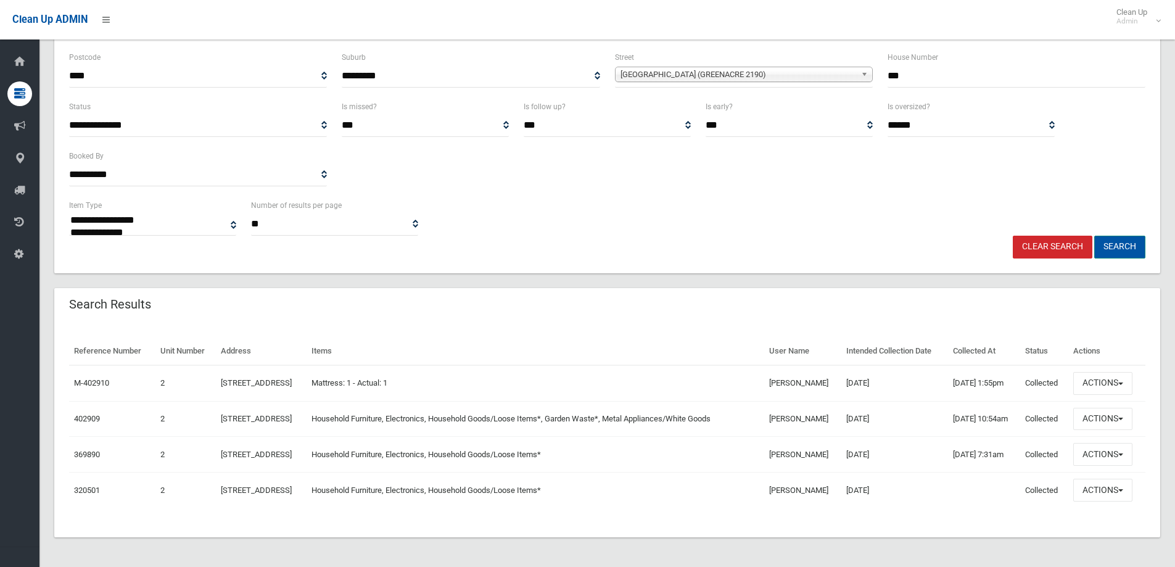
click at [1124, 236] on button "Search" at bounding box center [1119, 247] width 51 height 23
click at [1122, 236] on button "Search" at bounding box center [1119, 247] width 51 height 23
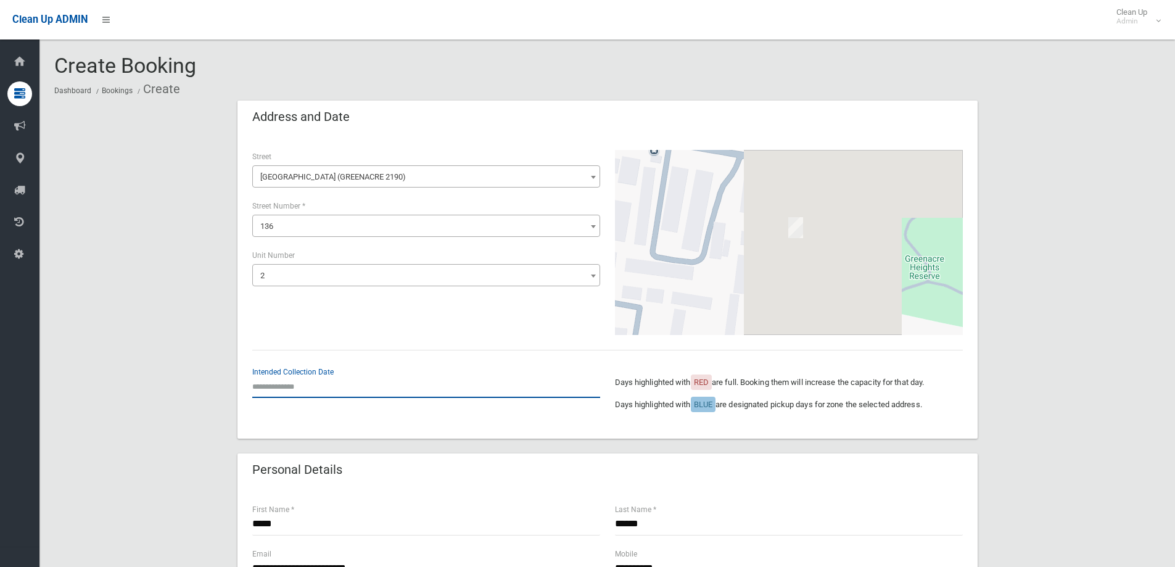
click at [277, 380] on input "text" at bounding box center [426, 386] width 348 height 23
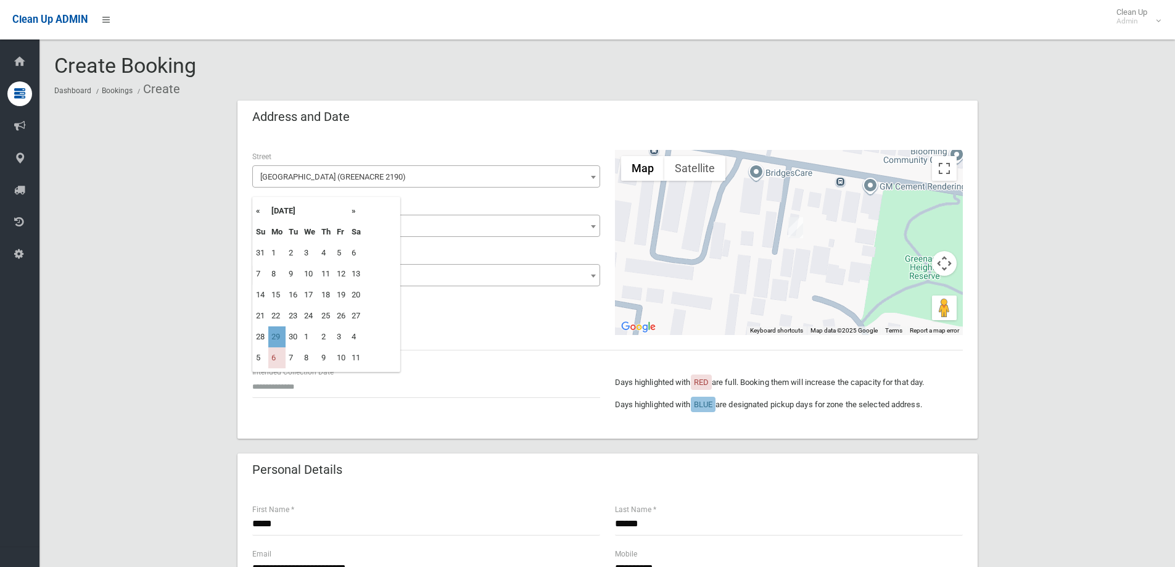
click at [279, 338] on td "29" at bounding box center [276, 336] width 17 height 21
type input "**********"
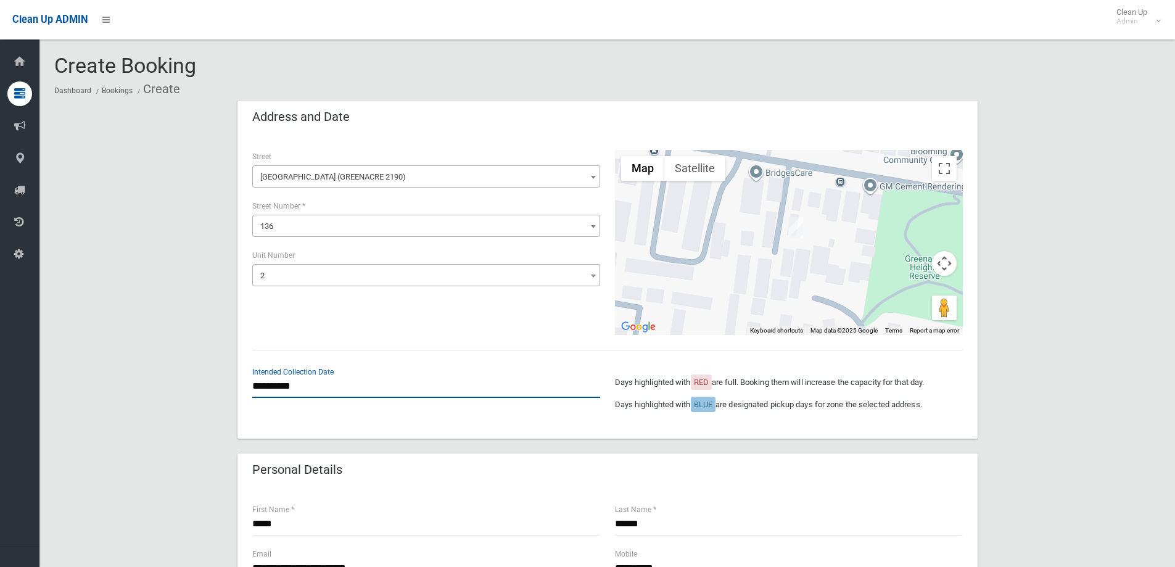
click at [303, 387] on input "**********" at bounding box center [426, 386] width 348 height 23
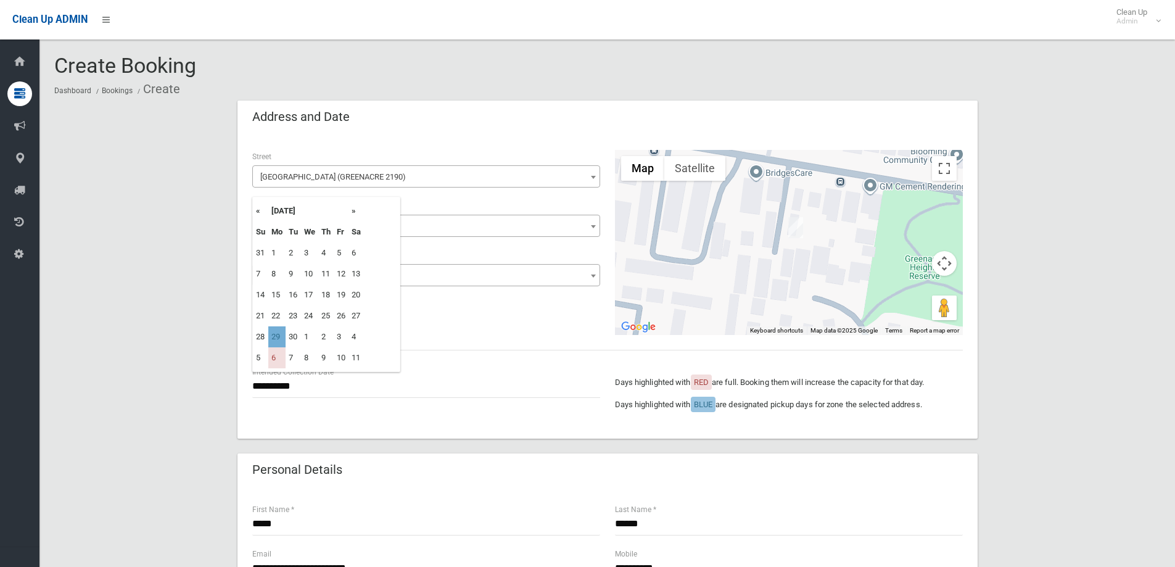
click at [275, 338] on td "29" at bounding box center [276, 336] width 17 height 21
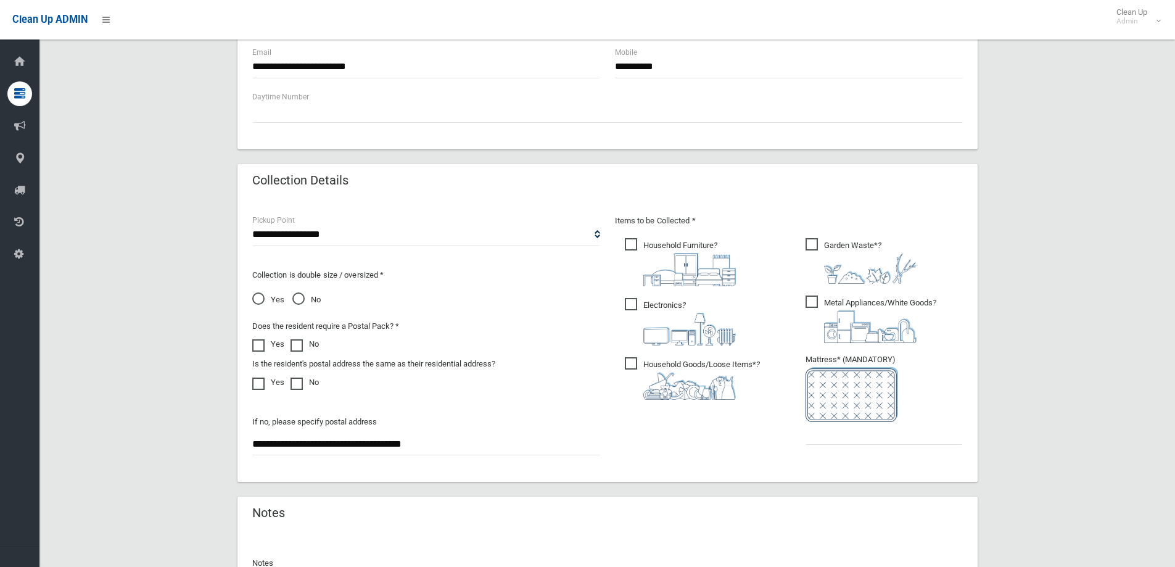
scroll to position [555, 0]
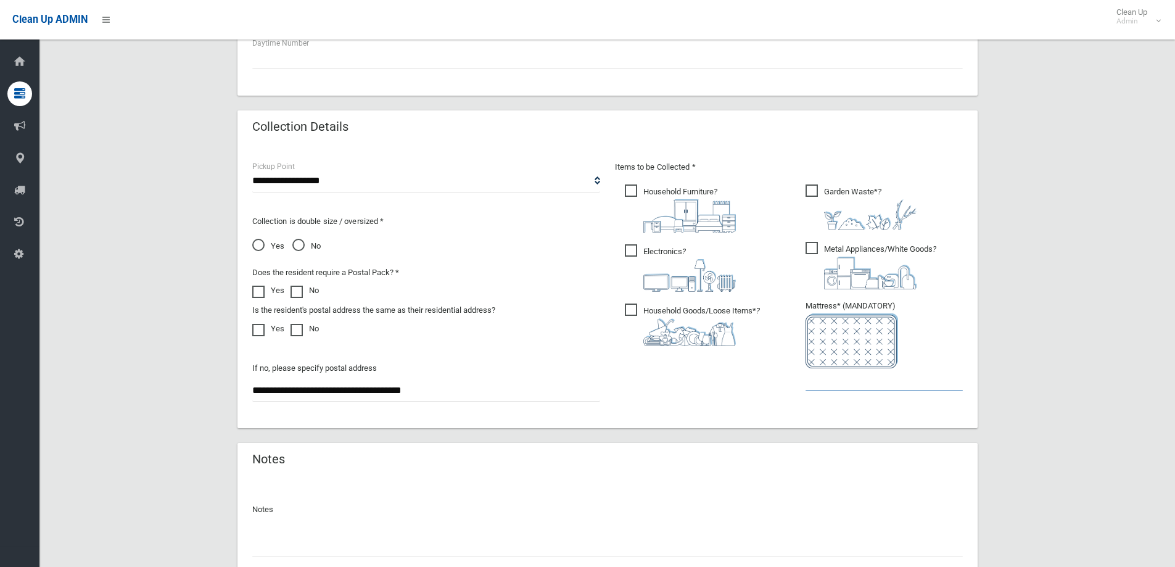
click at [843, 387] on input "text" at bounding box center [884, 379] width 157 height 23
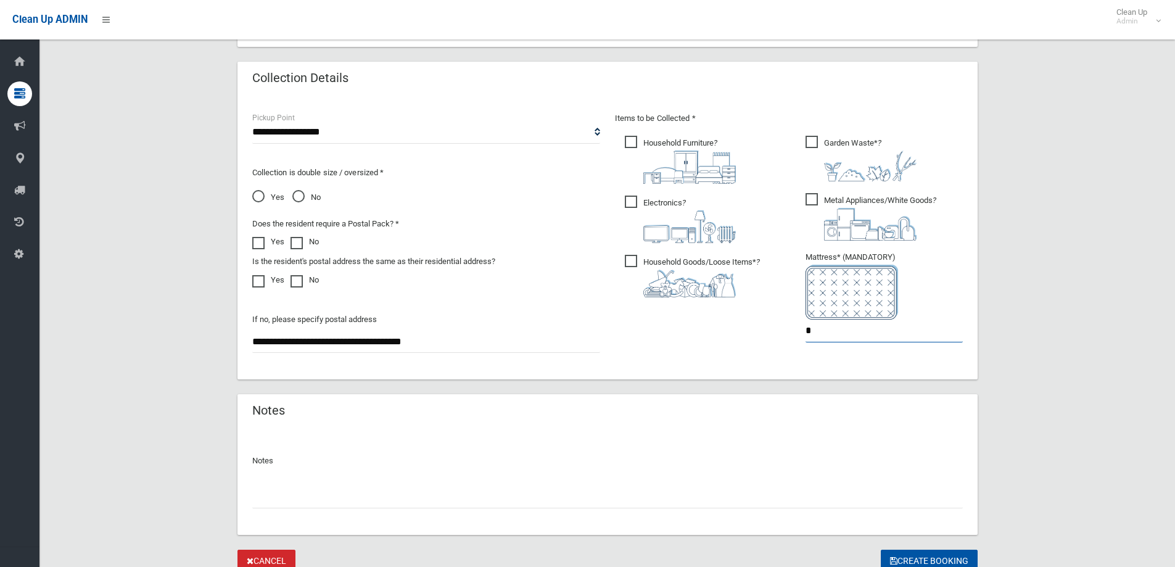
scroll to position [654, 0]
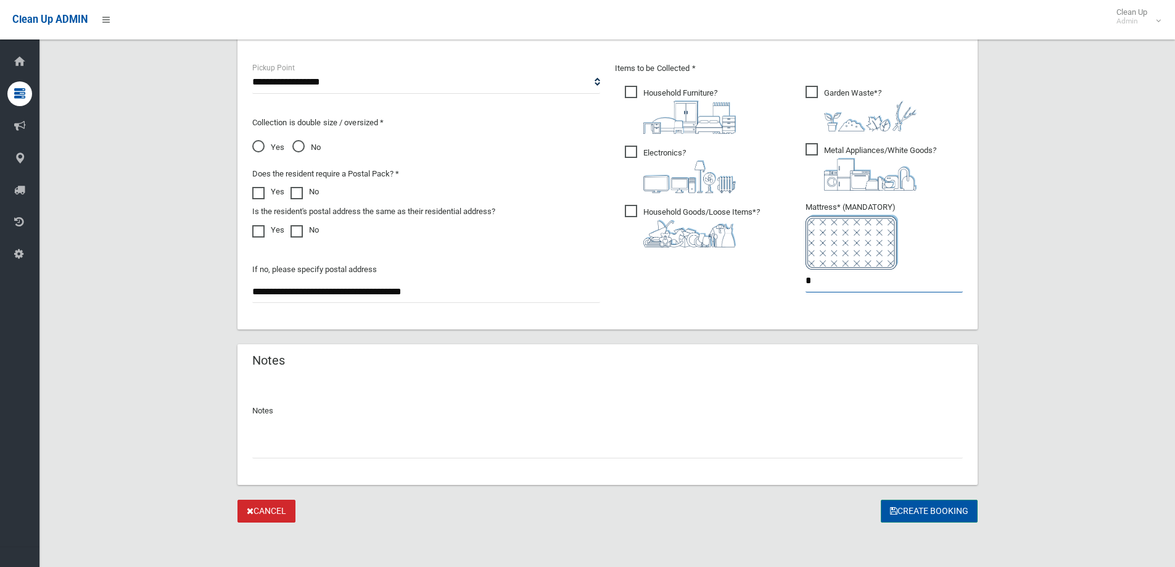
type input "*"
click at [925, 508] on button "Create Booking" at bounding box center [929, 511] width 97 height 23
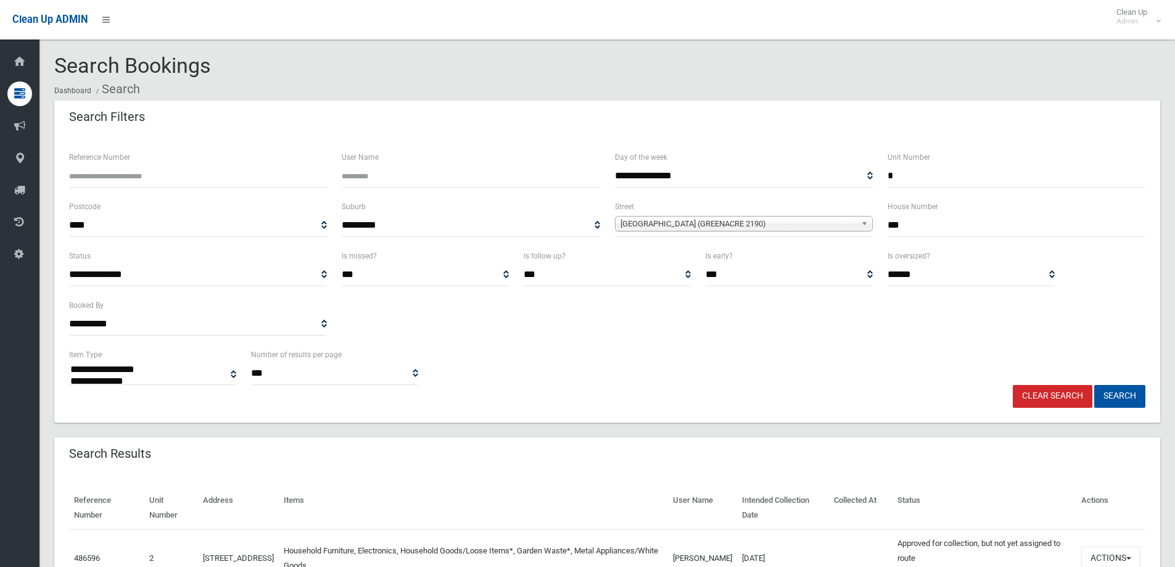
select select
